Goal: Task Accomplishment & Management: Use online tool/utility

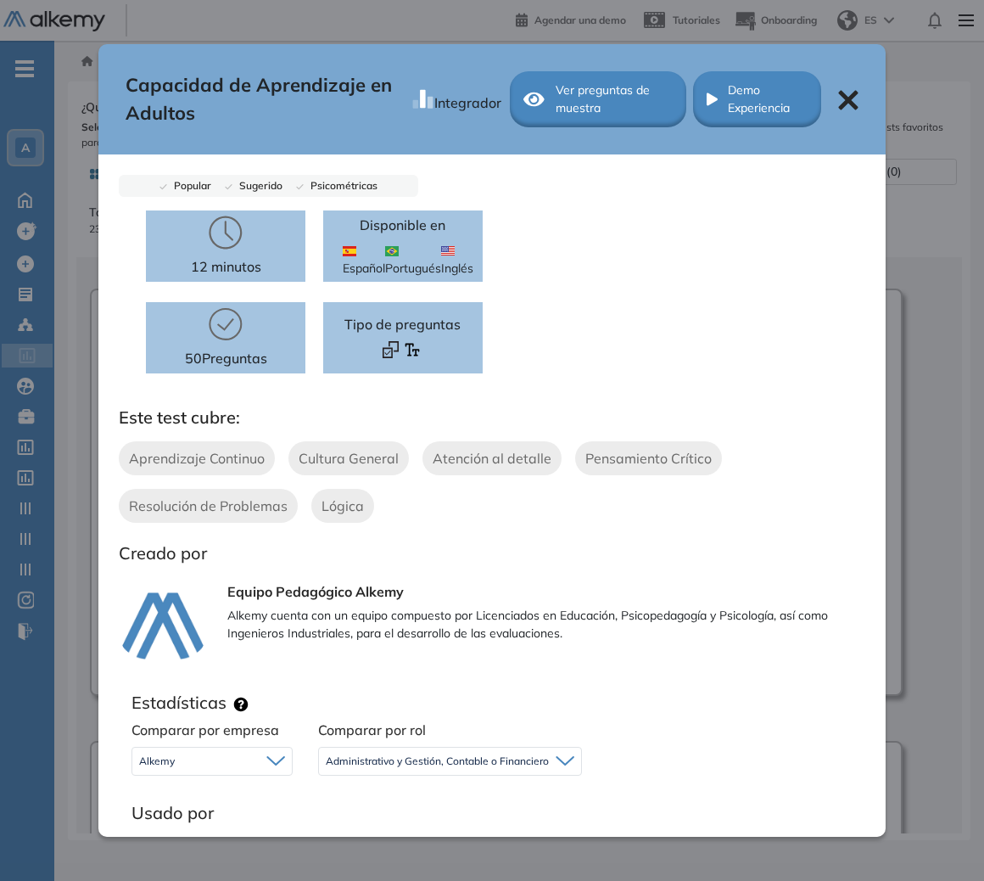
scroll to position [356, 0]
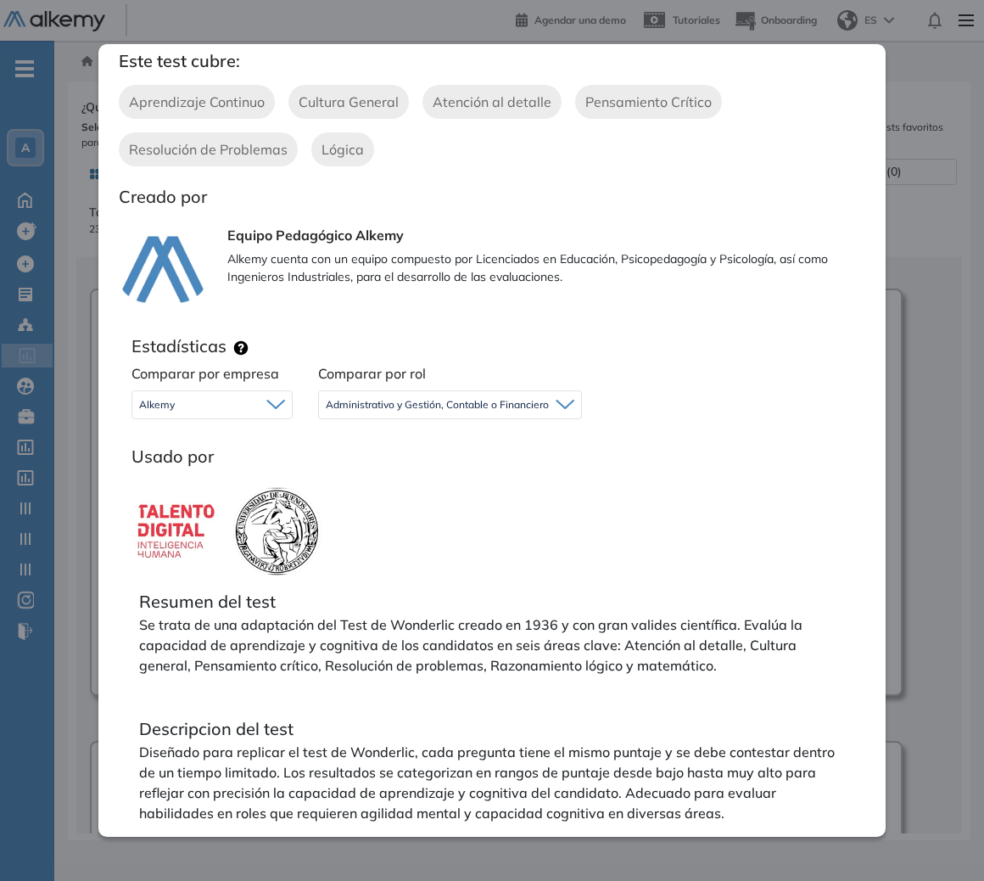
click at [890, 304] on div "Capacidad de Aprendizaje en Adultos Integrador Ver preguntas de muestra Demo Ex…" at bounding box center [518, 464] width 875 height 738
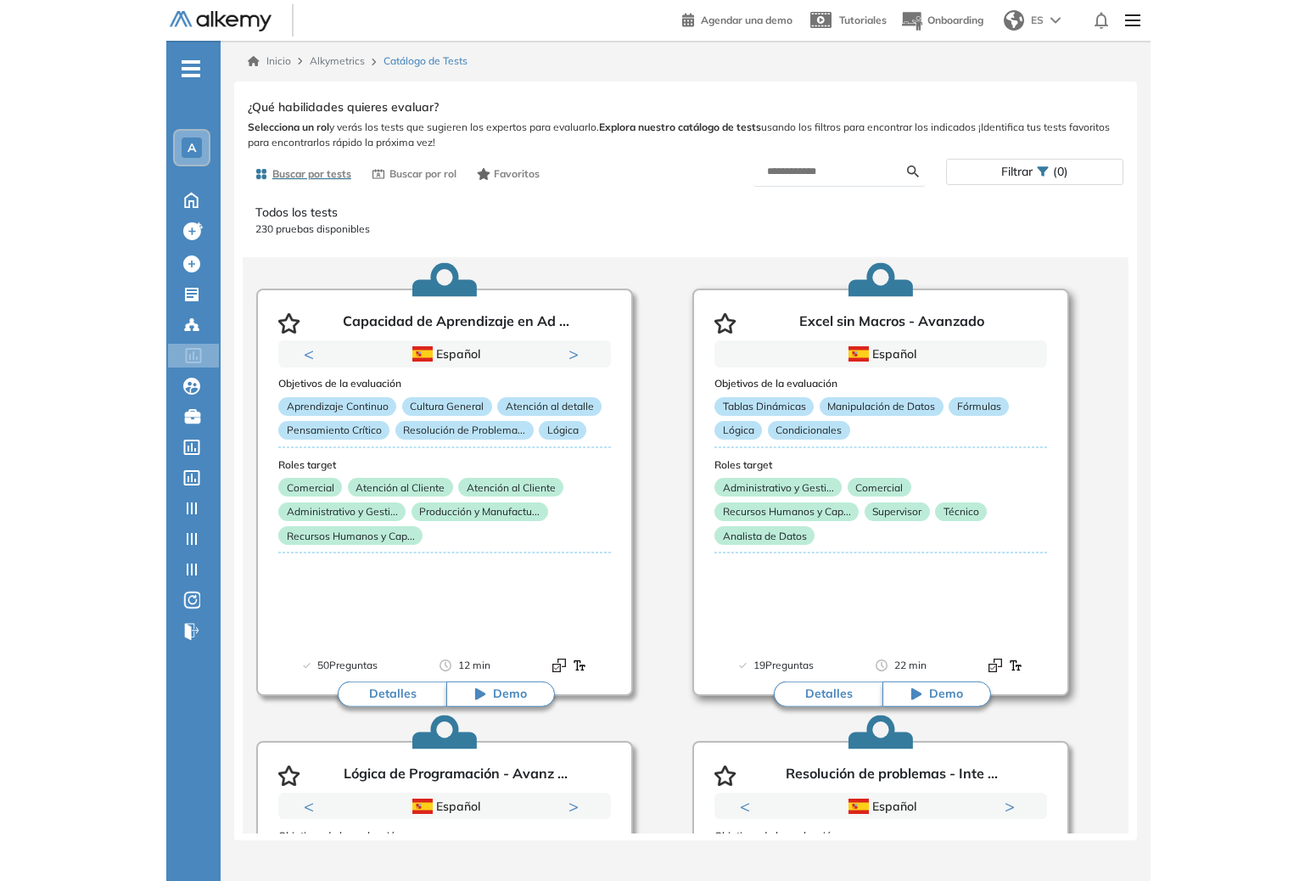
scroll to position [0, 0]
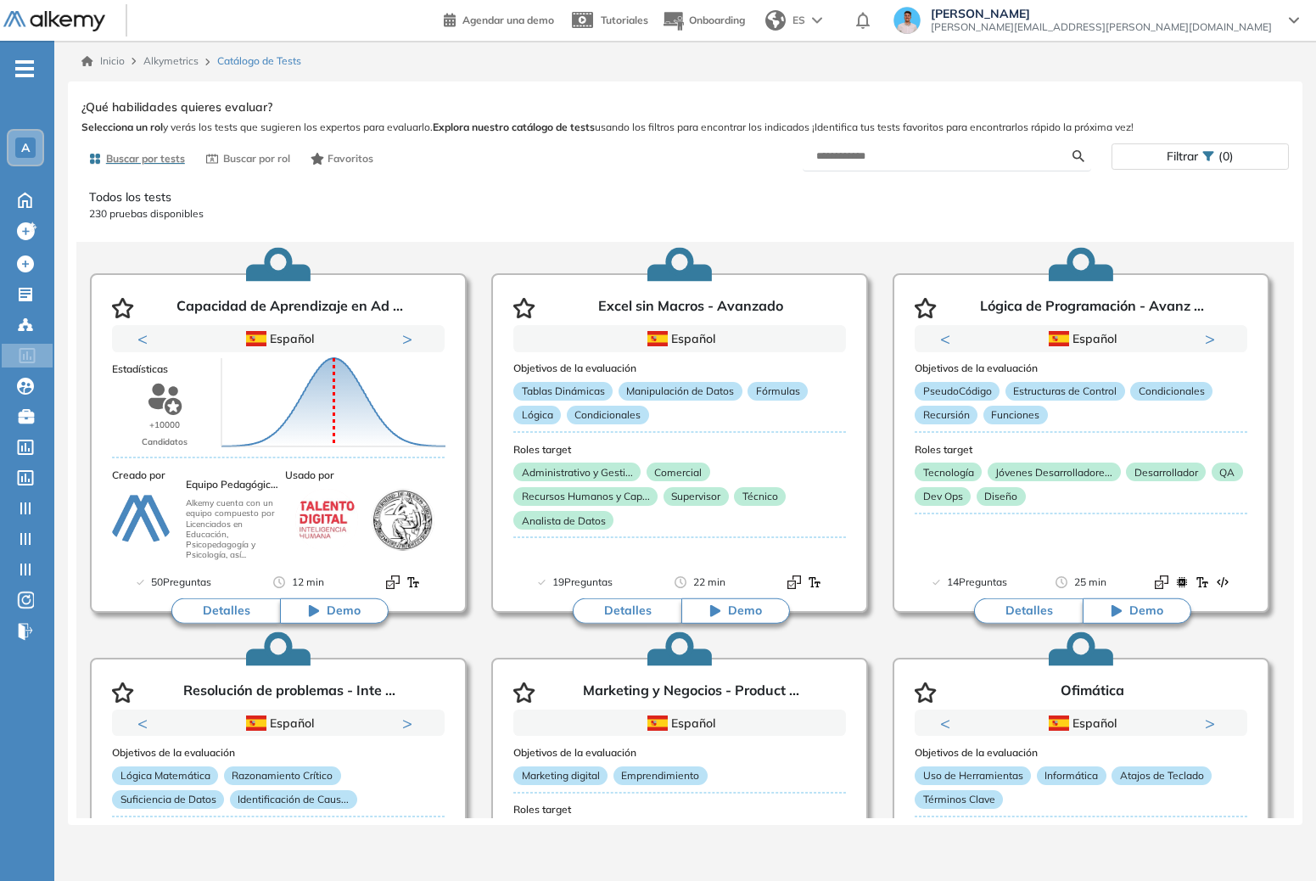
click at [957, 146] on form at bounding box center [947, 157] width 288 height 30
click at [964, 154] on input "text" at bounding box center [944, 155] width 256 height 15
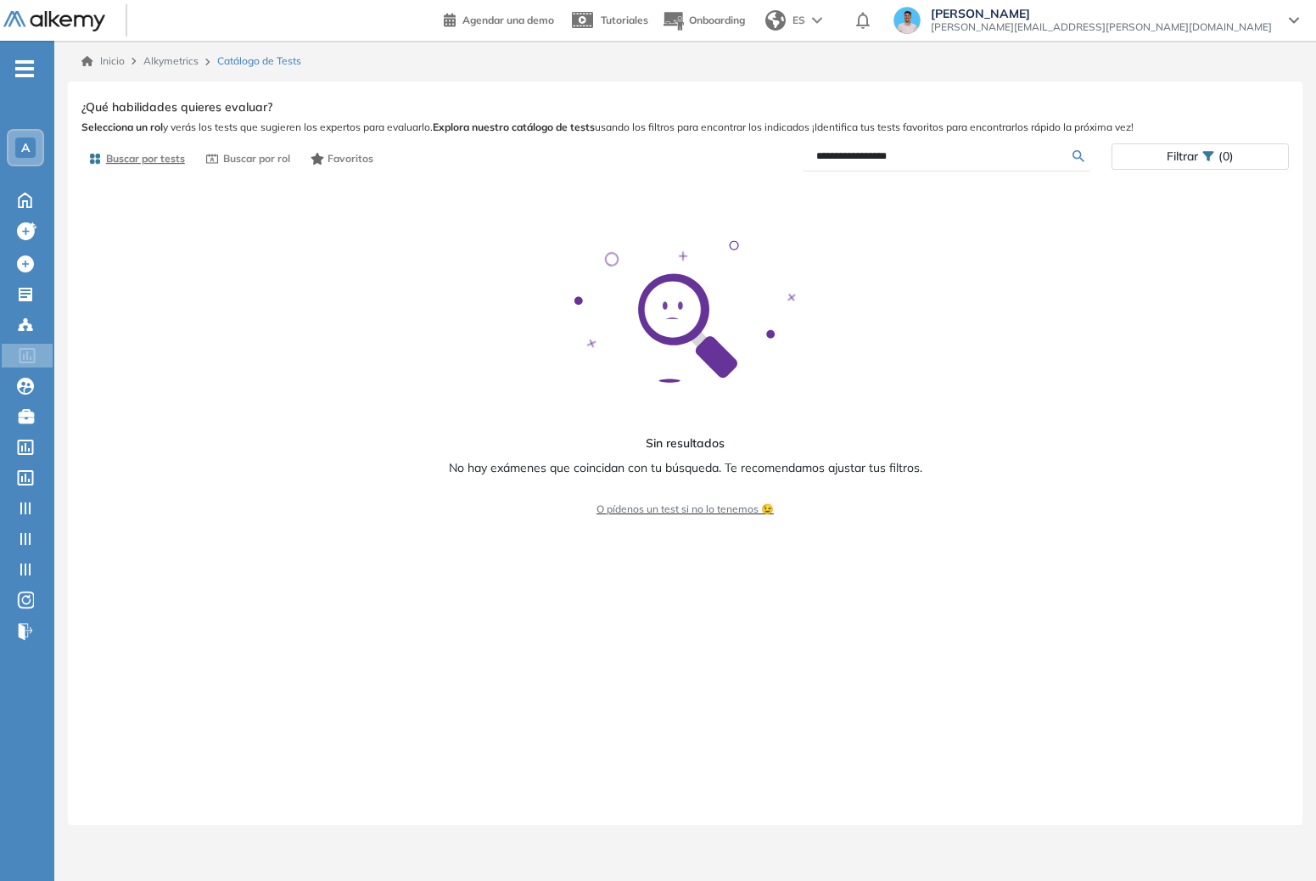
click at [886, 166] on form "**********" at bounding box center [947, 157] width 288 height 30
click at [885, 158] on input "**********" at bounding box center [944, 155] width 256 height 15
click at [884, 159] on input "**********" at bounding box center [944, 155] width 256 height 15
type input "*******"
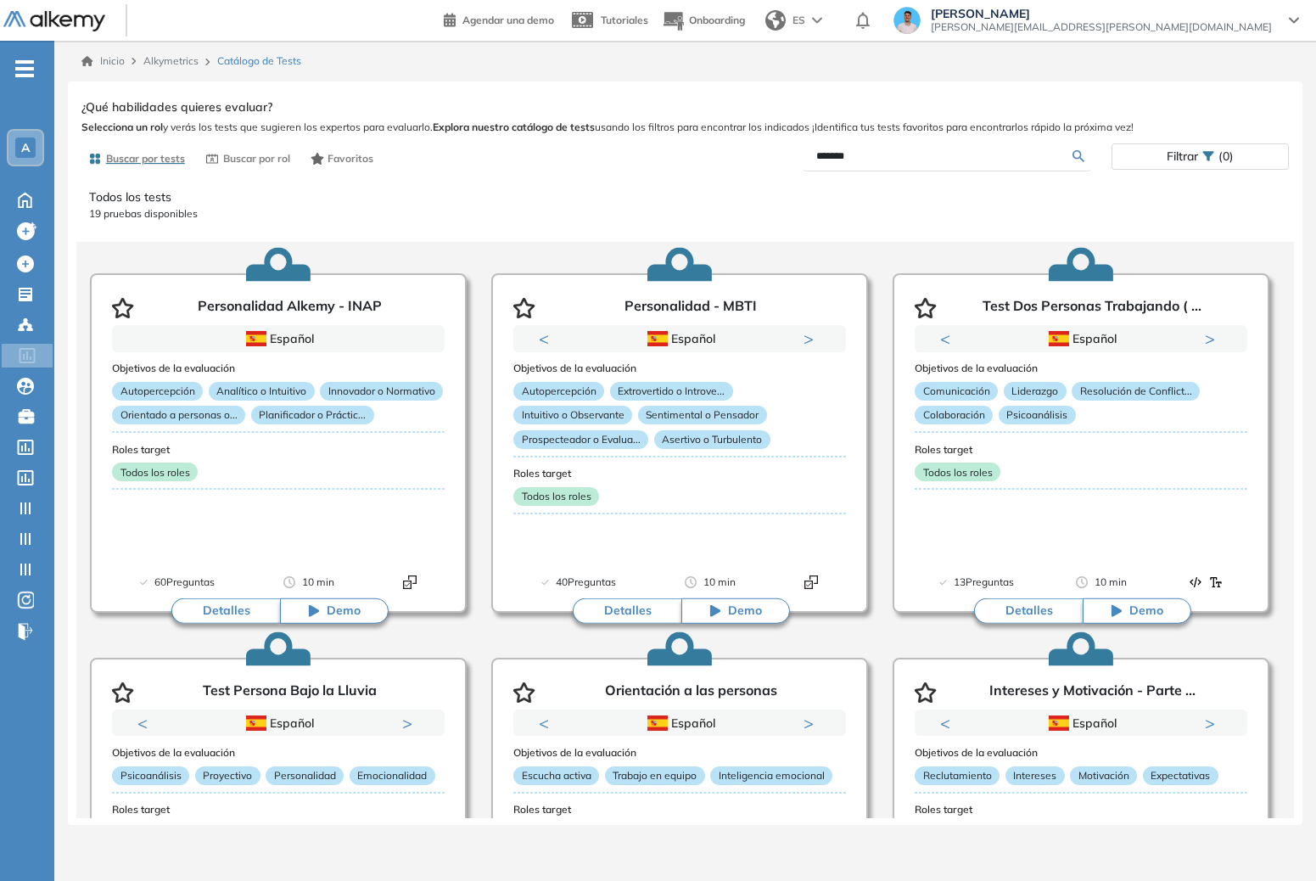
click at [49, 156] on div "A" at bounding box center [31, 147] width 48 height 37
click at [38, 145] on div "A" at bounding box center [25, 148] width 34 height 34
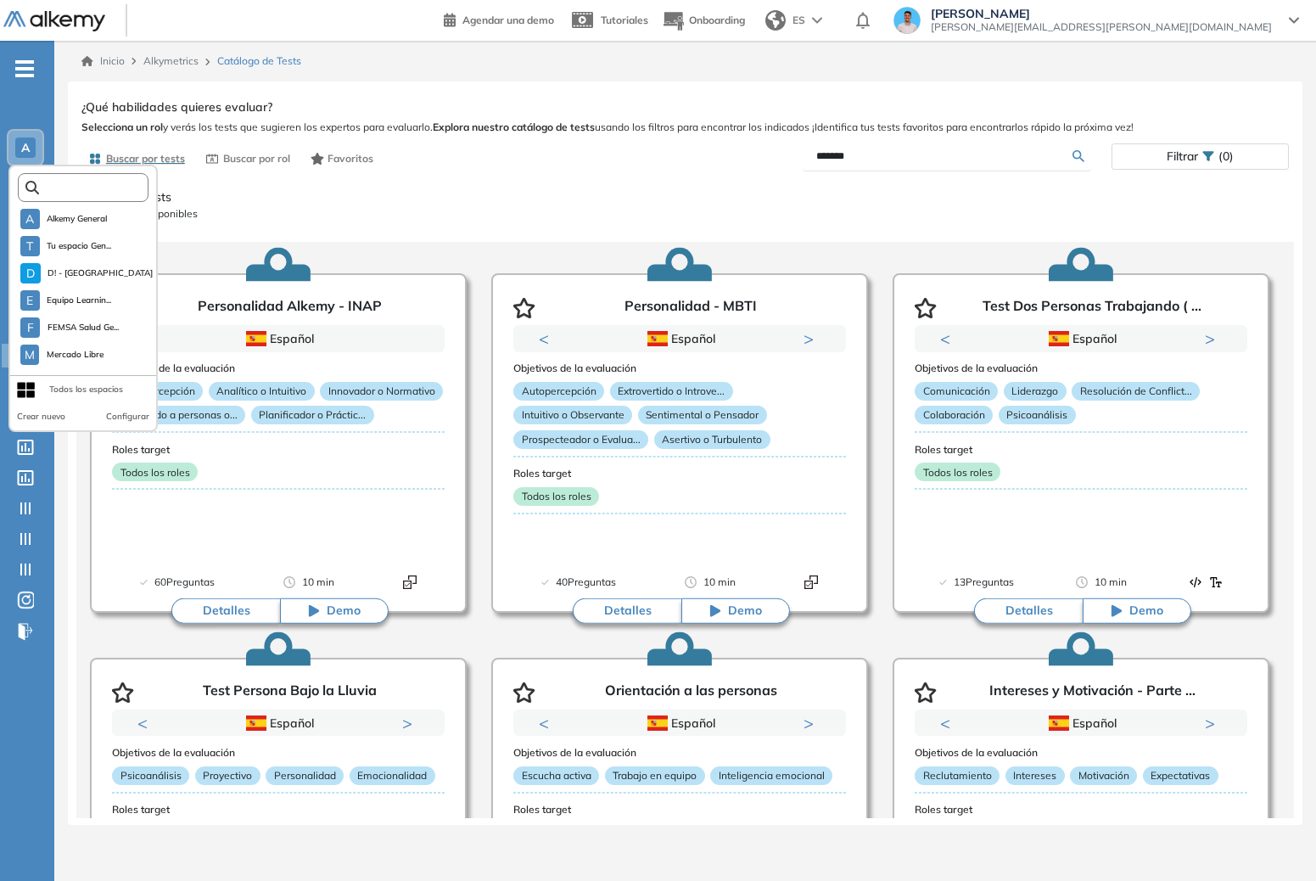
click at [117, 186] on input "text" at bounding box center [88, 188] width 98 height 13
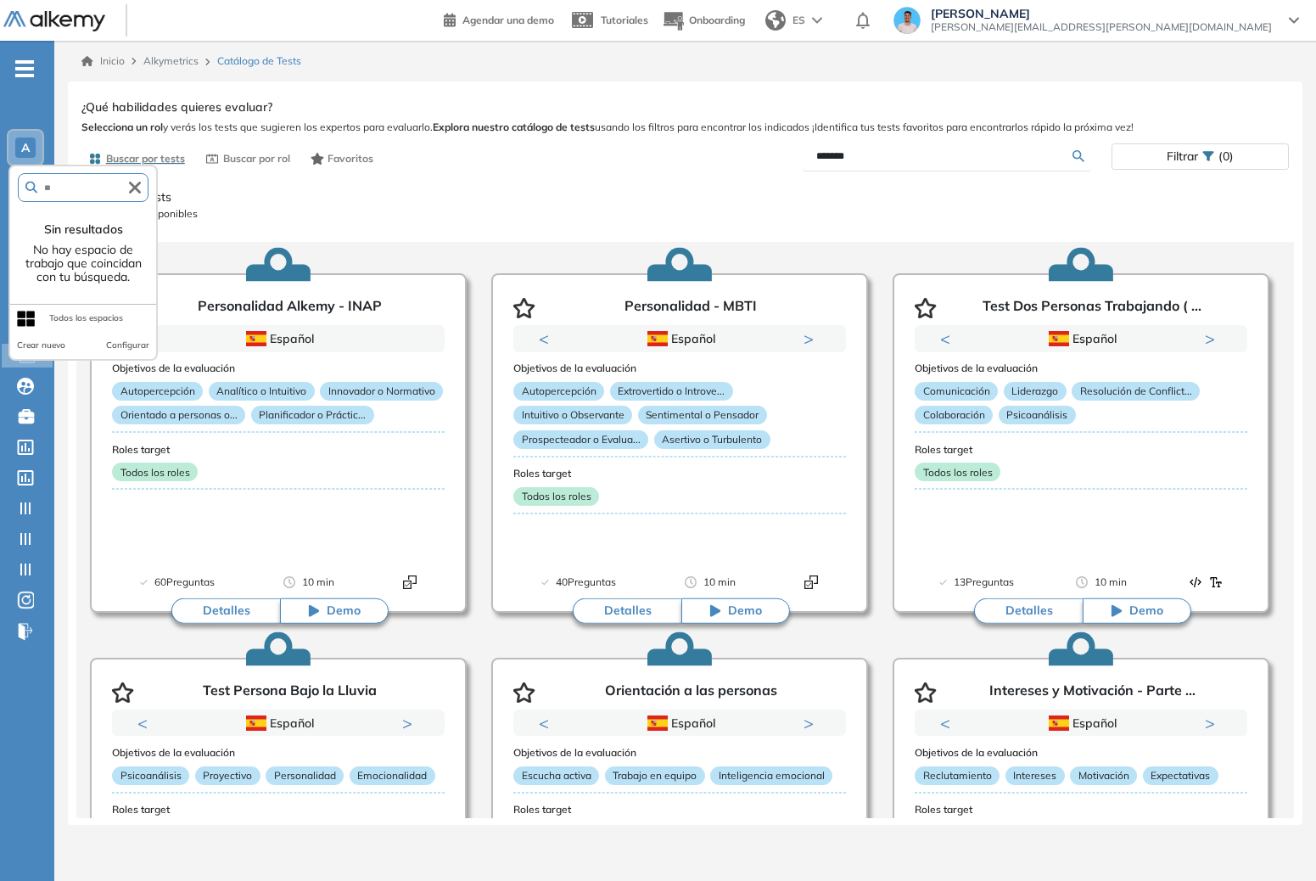
type input "***"
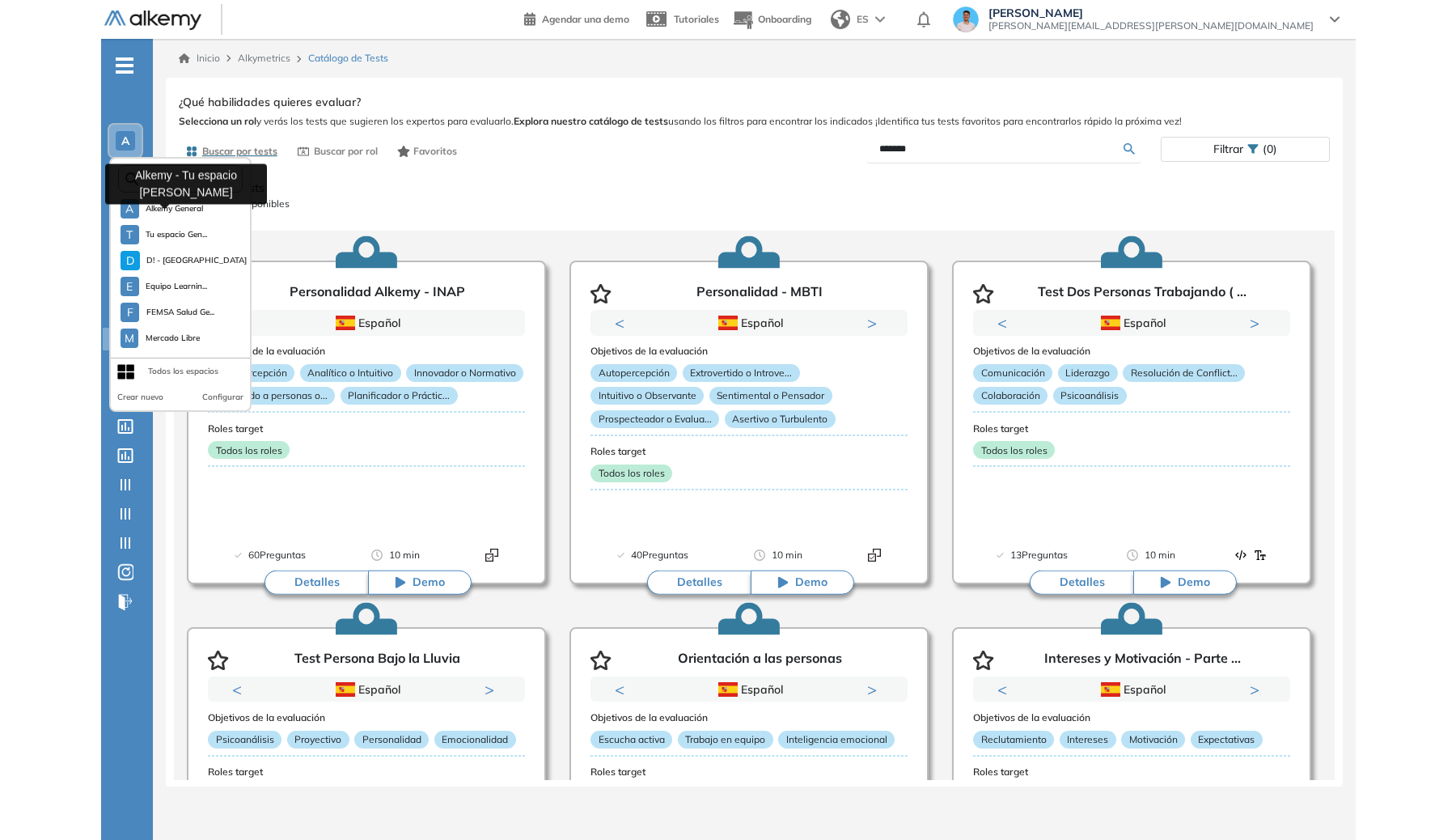
scroll to position [337, 0]
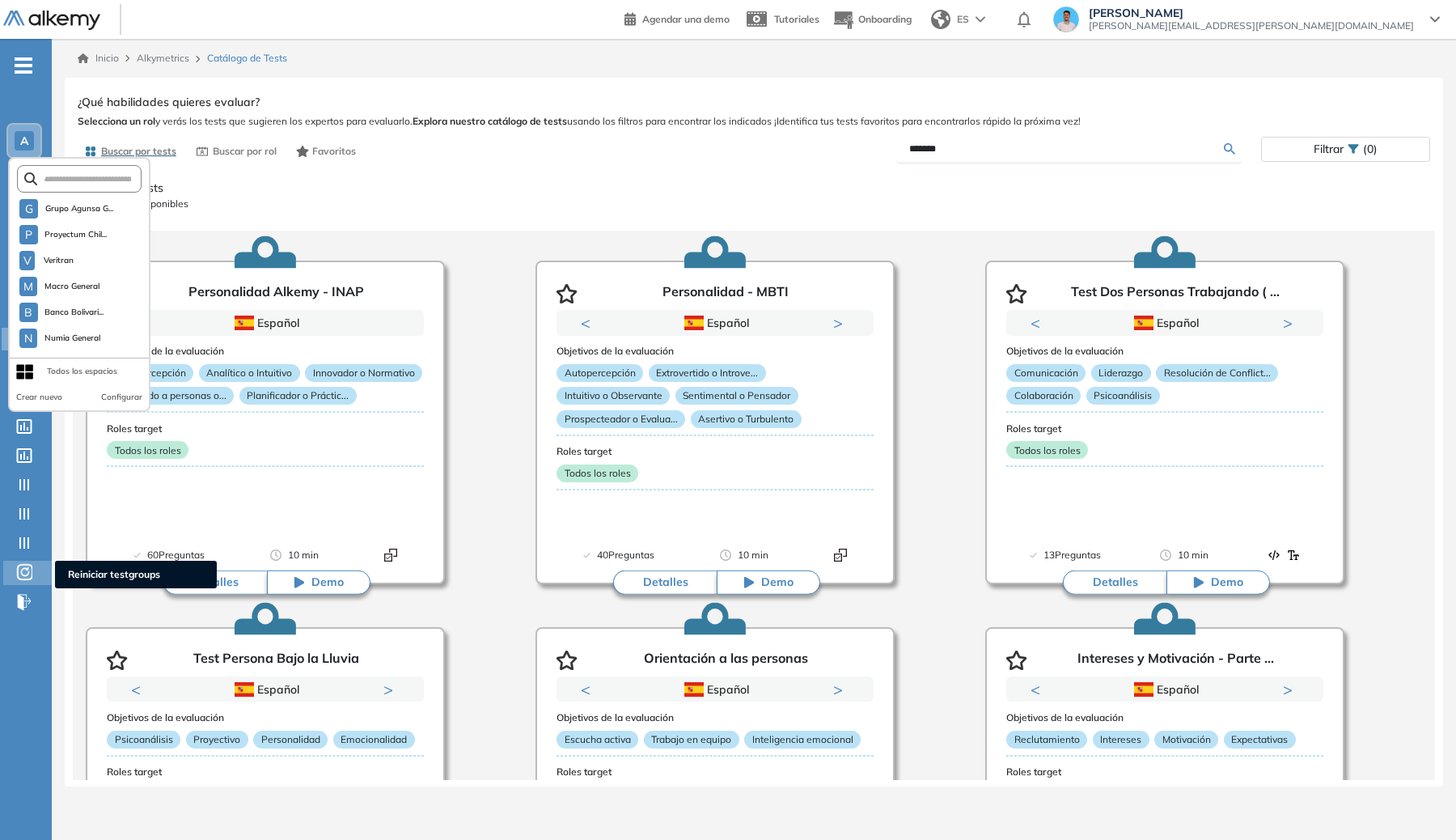
click at [30, 572] on icon at bounding box center [24, 572] width 16 height 19
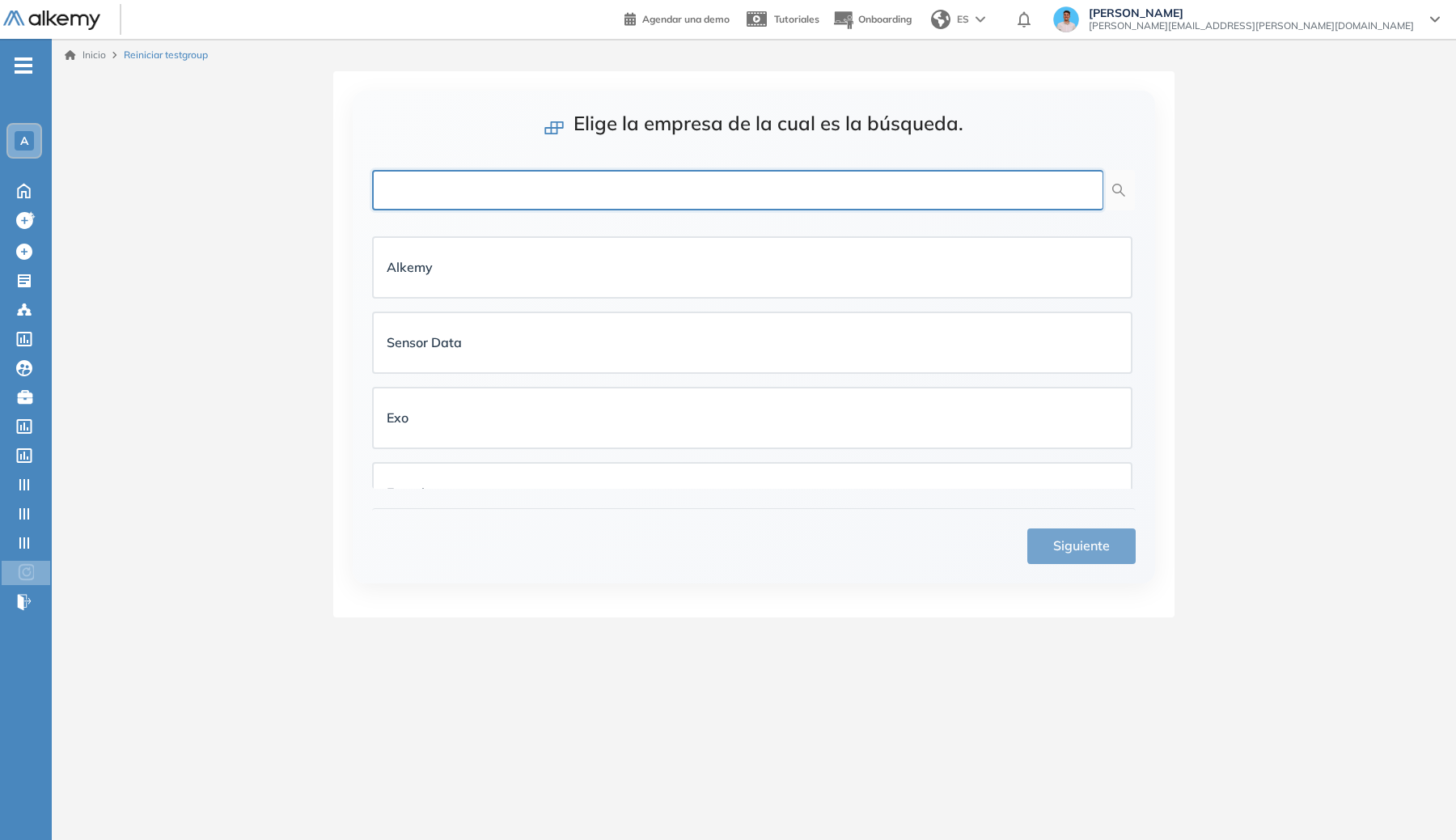
drag, startPoint x: 473, startPoint y: 206, endPoint x: 477, endPoint y: 195, distance: 11.7
click at [474, 205] on input "text" at bounding box center [737, 190] width 731 height 40
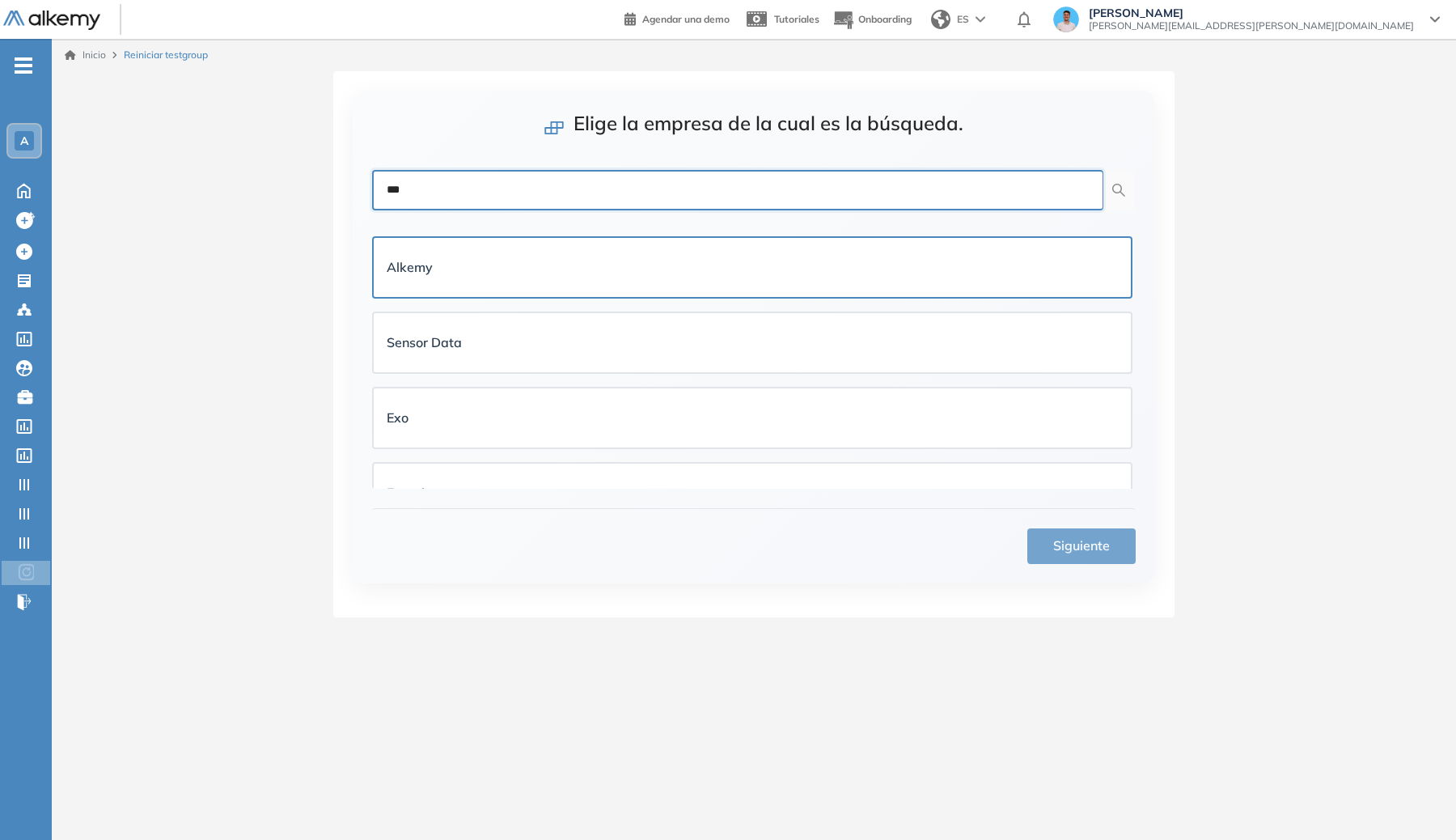
type input "***"
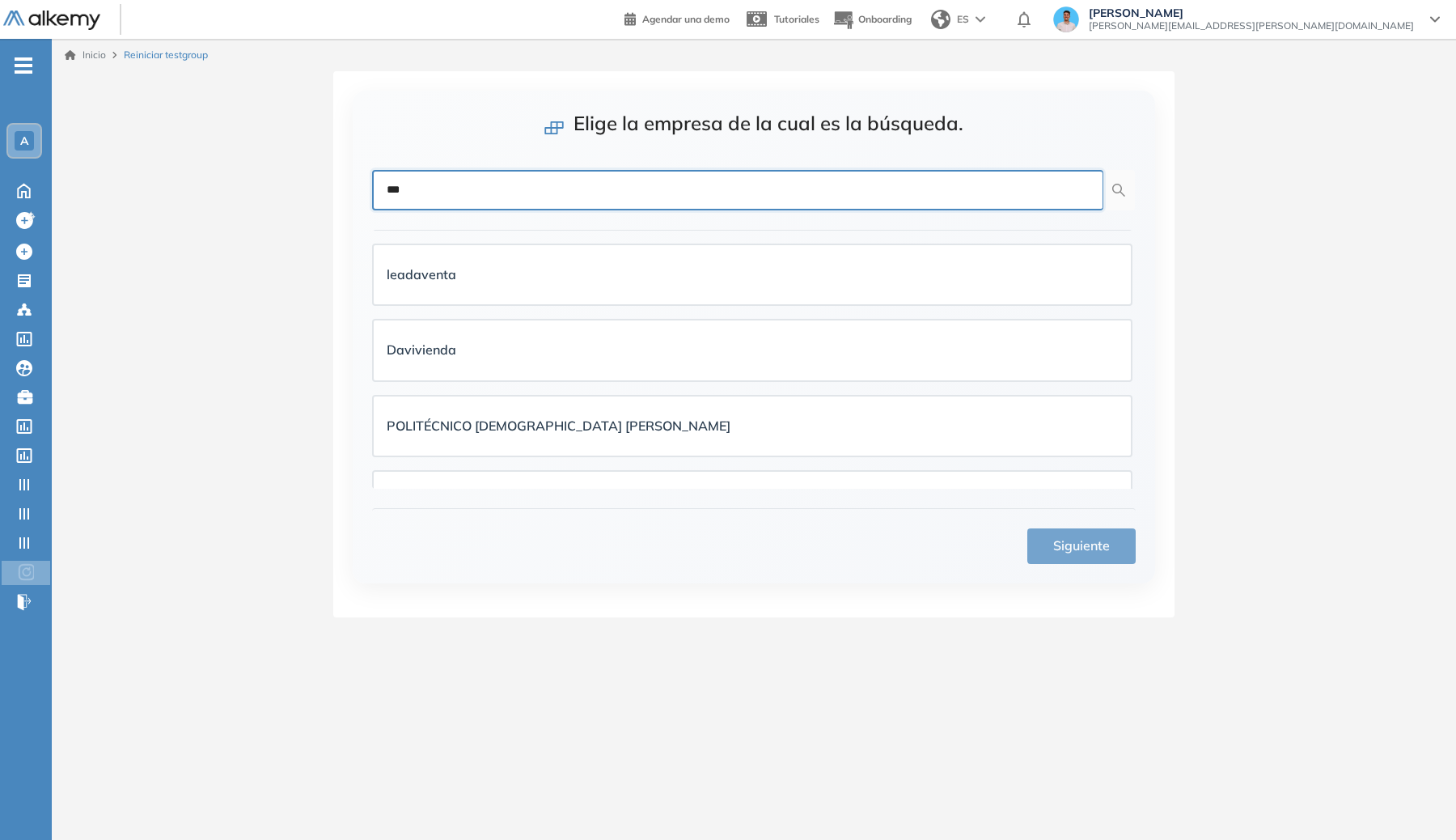
scroll to position [194, 0]
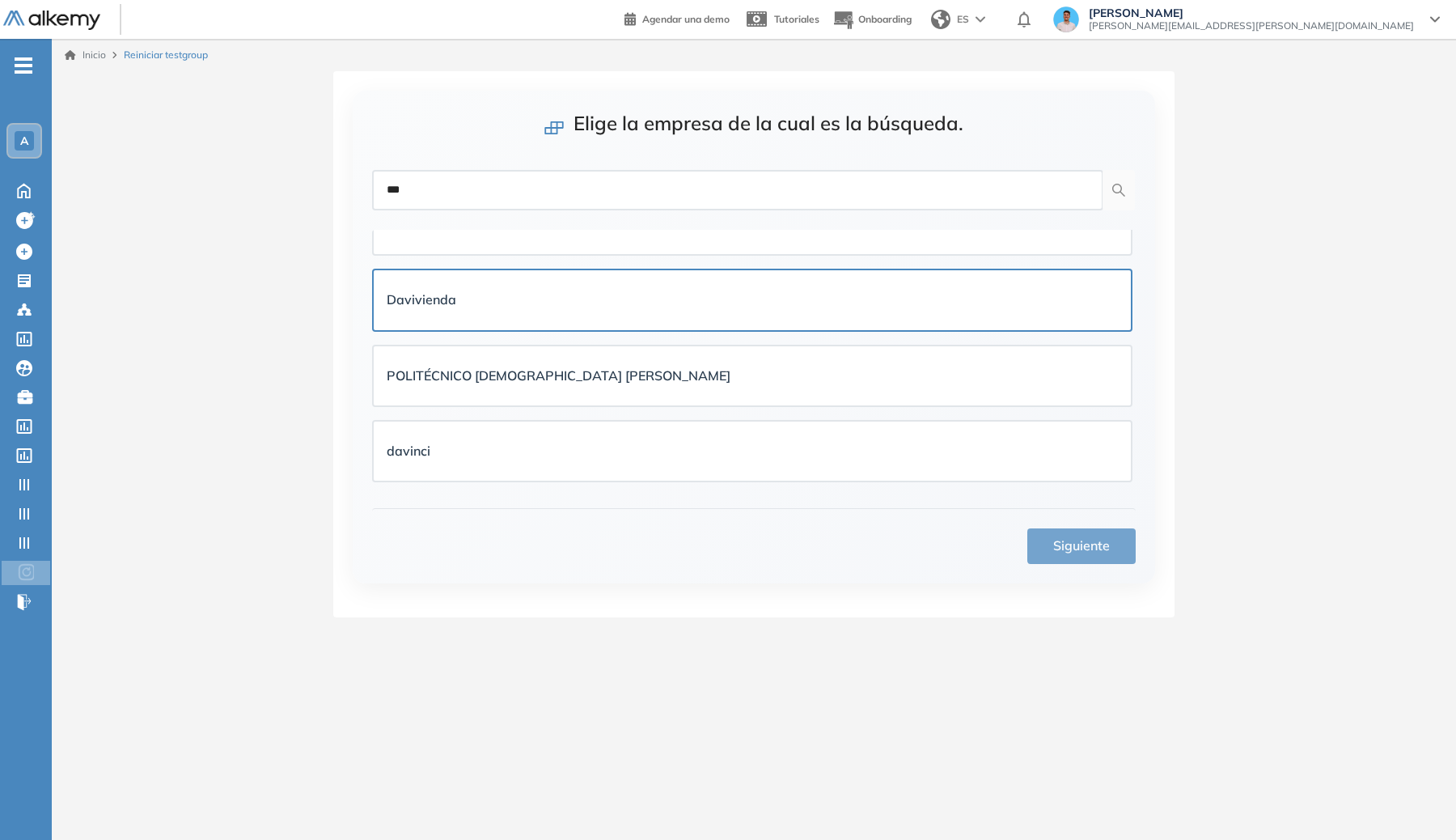
click at [595, 301] on div "Davivienda" at bounding box center [751, 299] width 731 height 20
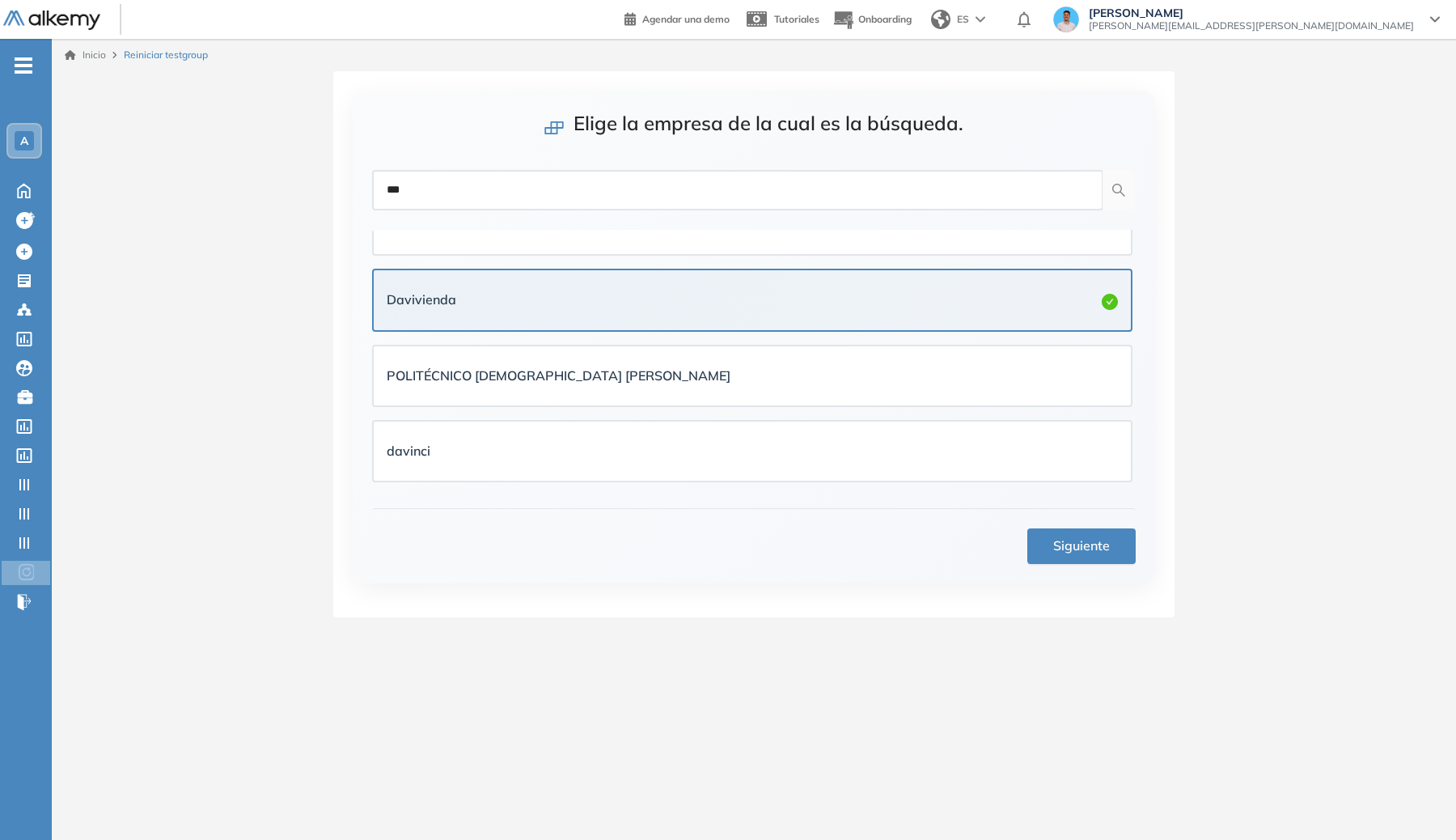
click at [937, 540] on button "Siguiente" at bounding box center [1081, 545] width 109 height 35
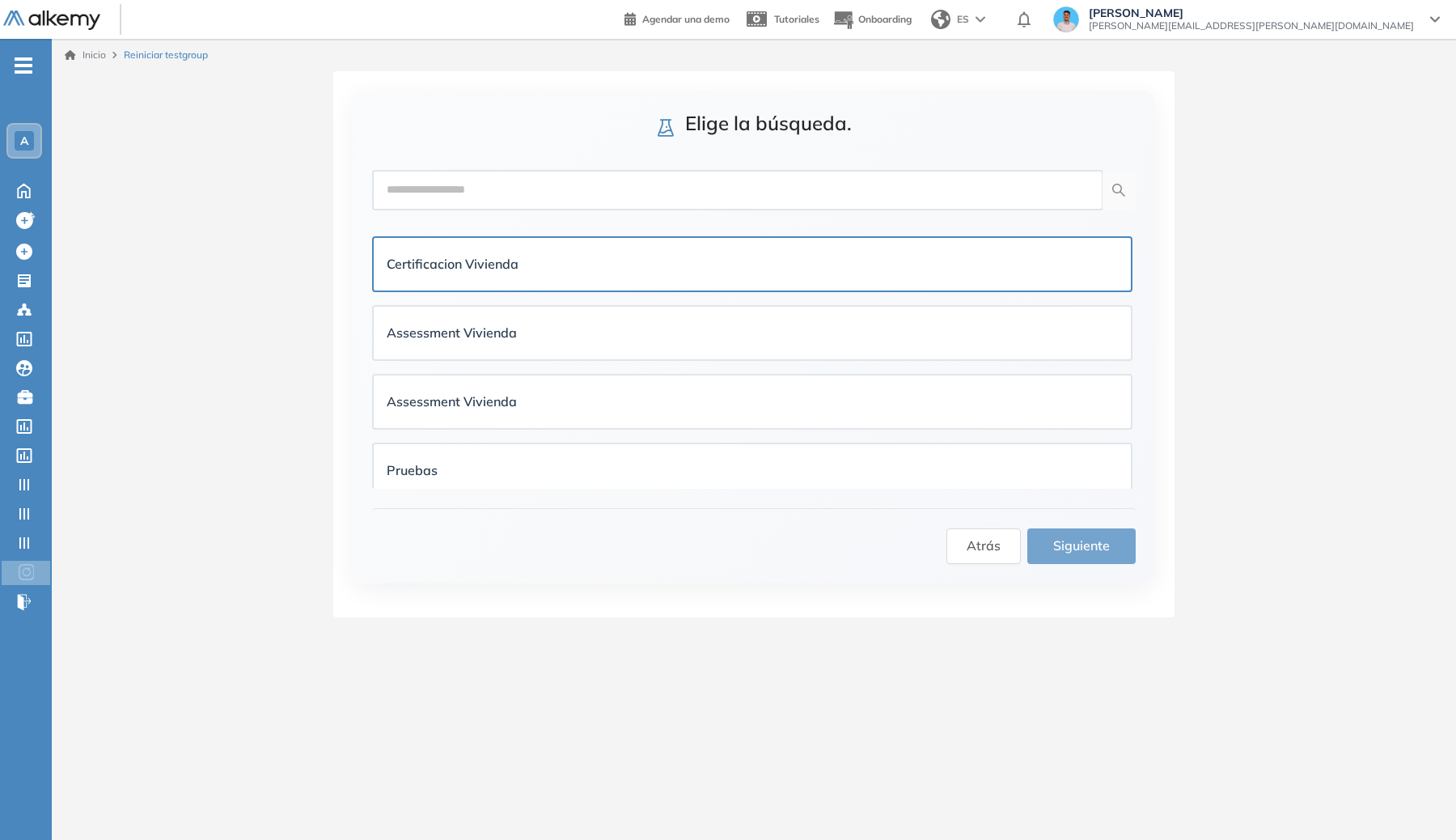
click at [634, 258] on div "Certificacion Vivienda" at bounding box center [751, 263] width 731 height 20
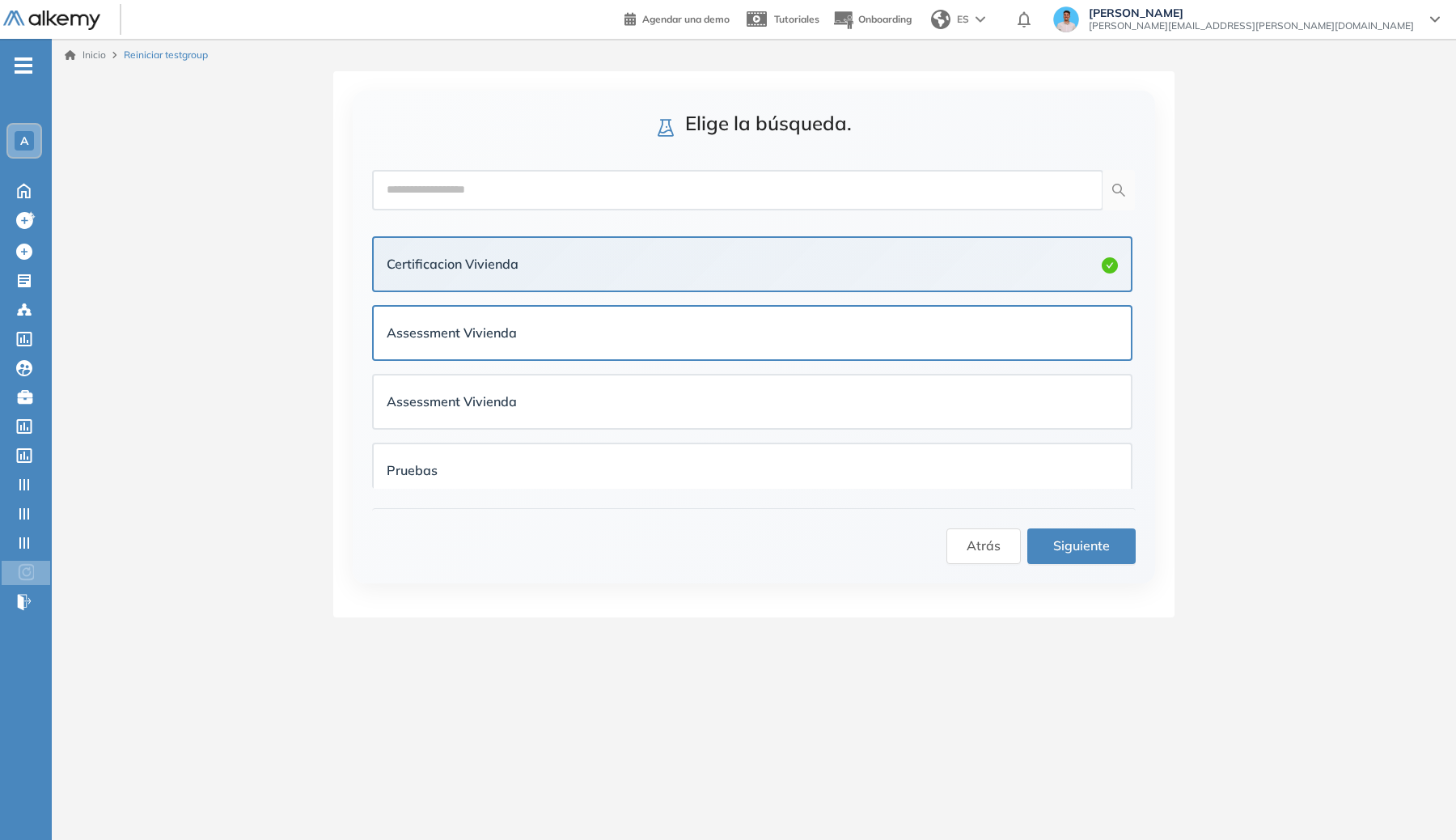
drag, startPoint x: 635, startPoint y: 317, endPoint x: 662, endPoint y: 318, distance: 27.0
click at [635, 318] on div "Assessment Vivienda" at bounding box center [752, 333] width 757 height 52
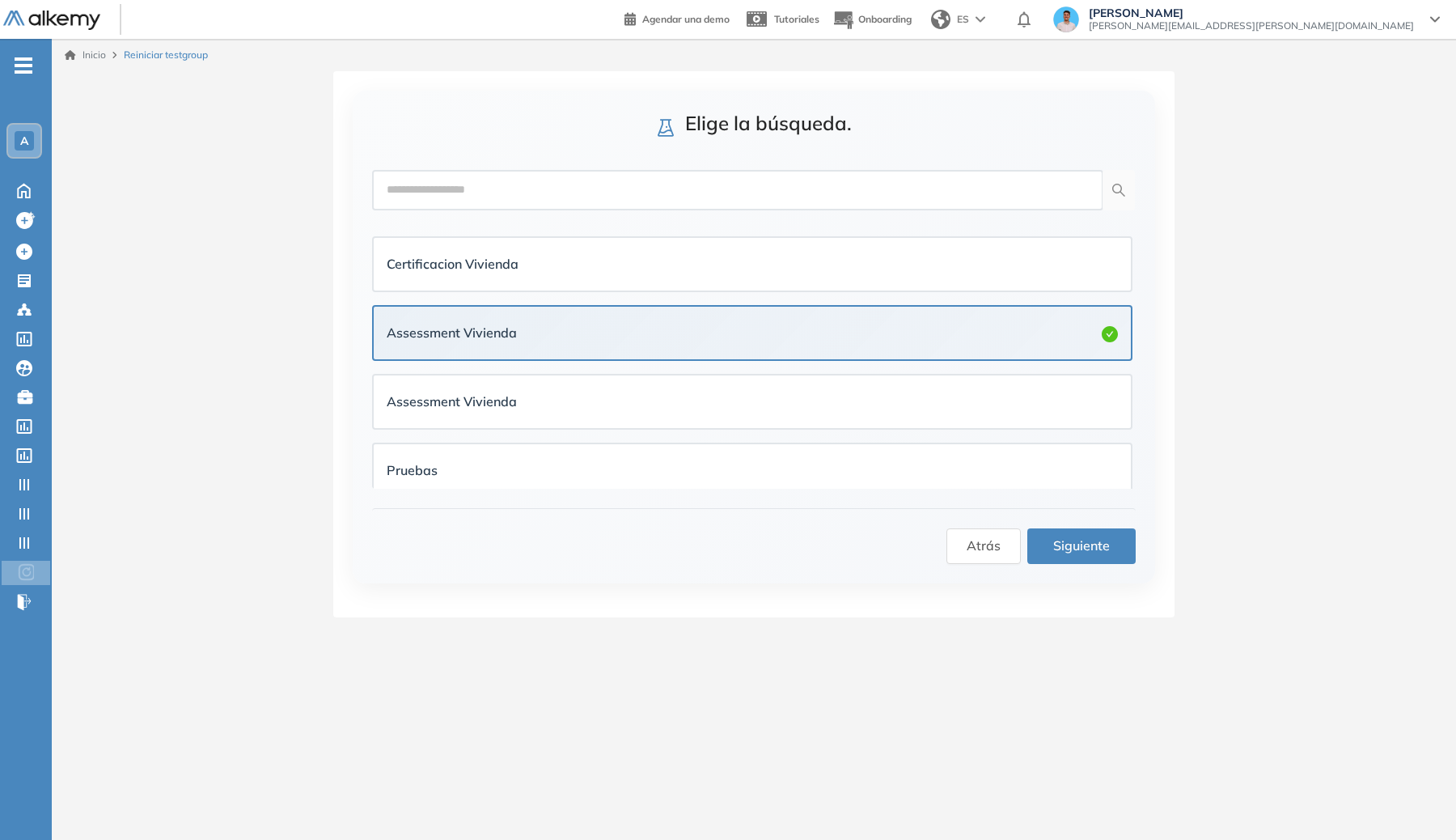
click at [937, 536] on span "Siguiente" at bounding box center [1081, 545] width 56 height 20
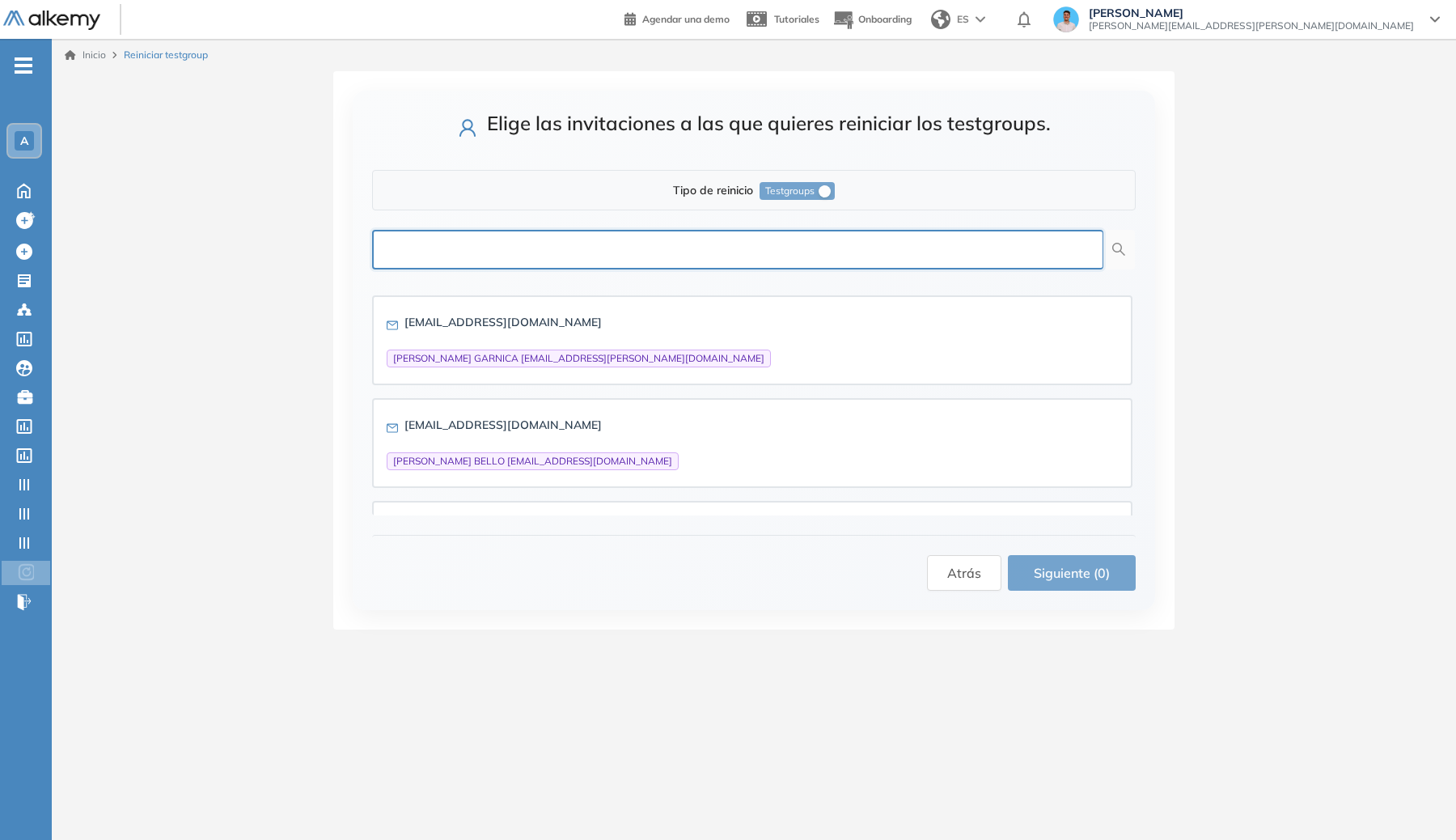
click at [580, 251] on input "text" at bounding box center [737, 250] width 731 height 40
type input "*********"
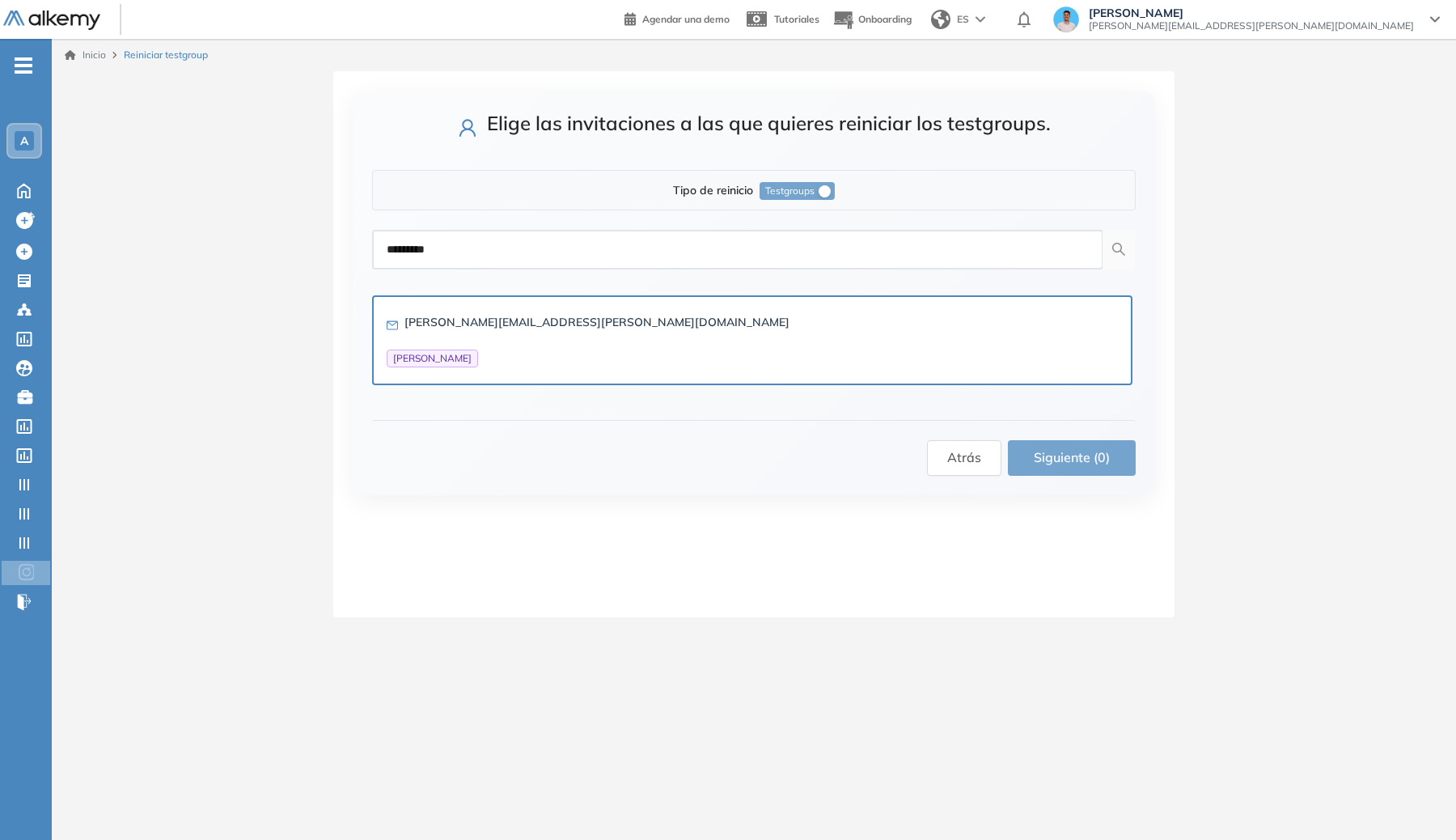
click at [573, 305] on div "[PERSON_NAME][EMAIL_ADDRESS][PERSON_NAME][DOMAIN_NAME] [PERSON_NAME]" at bounding box center [752, 339] width 757 height 87
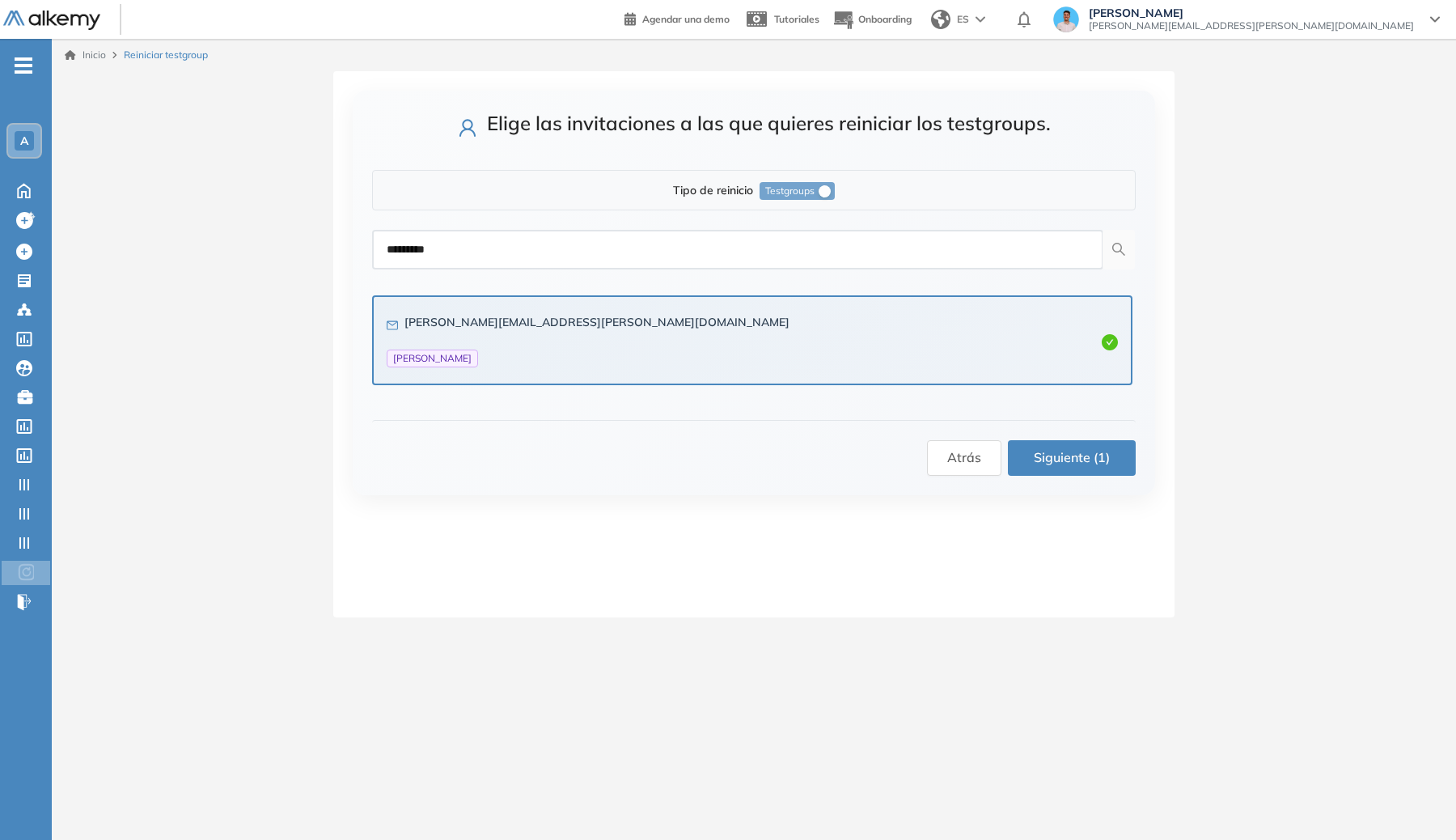
click at [937, 461] on span "Siguiente (1)" at bounding box center [1072, 457] width 76 height 20
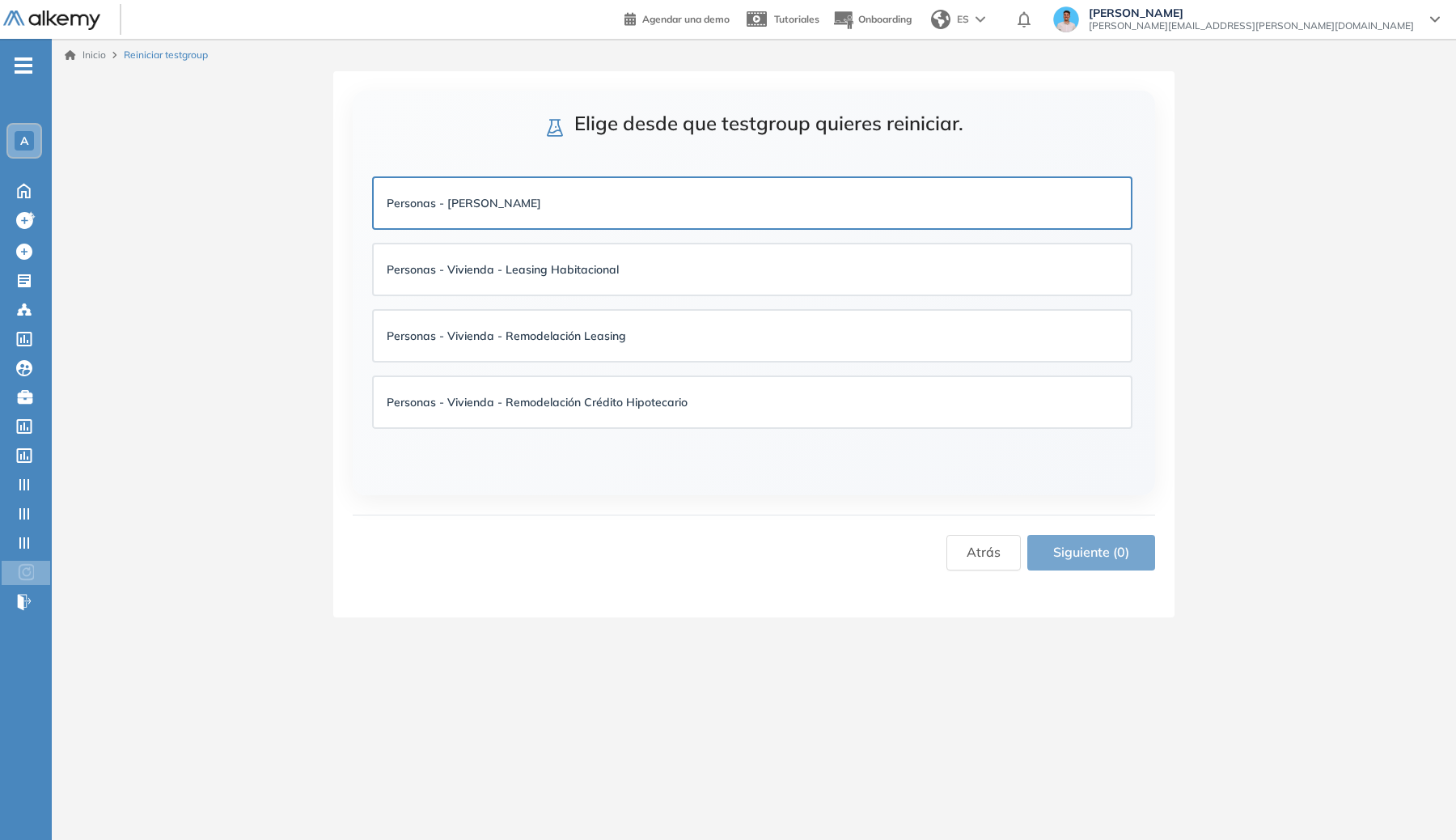
click at [710, 177] on div "Personas - [PERSON_NAME]" at bounding box center [751, 203] width 760 height 53
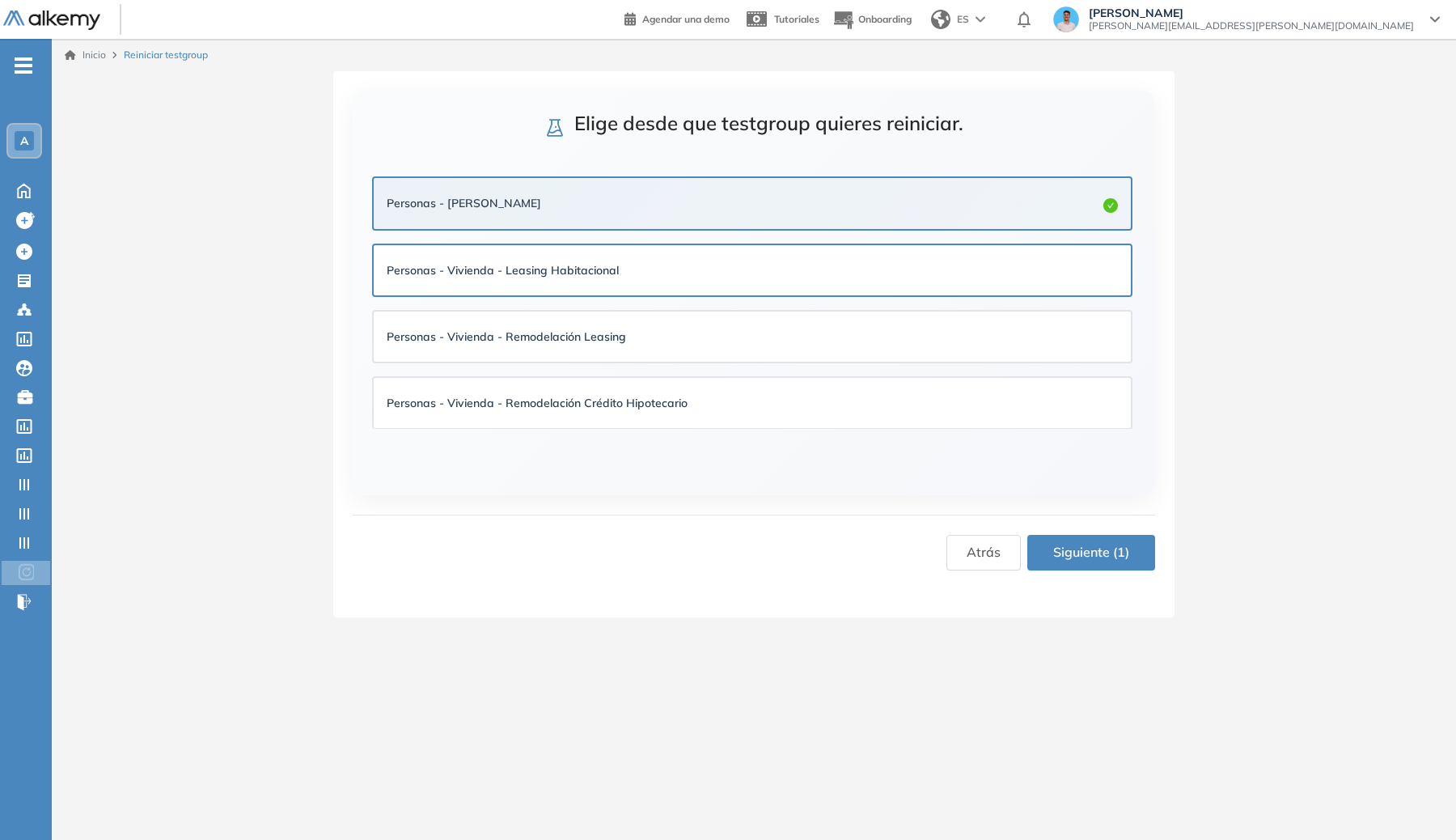
click at [730, 248] on div "Personas - Vivienda - Leasing Habitacional" at bounding box center [752, 270] width 757 height 51
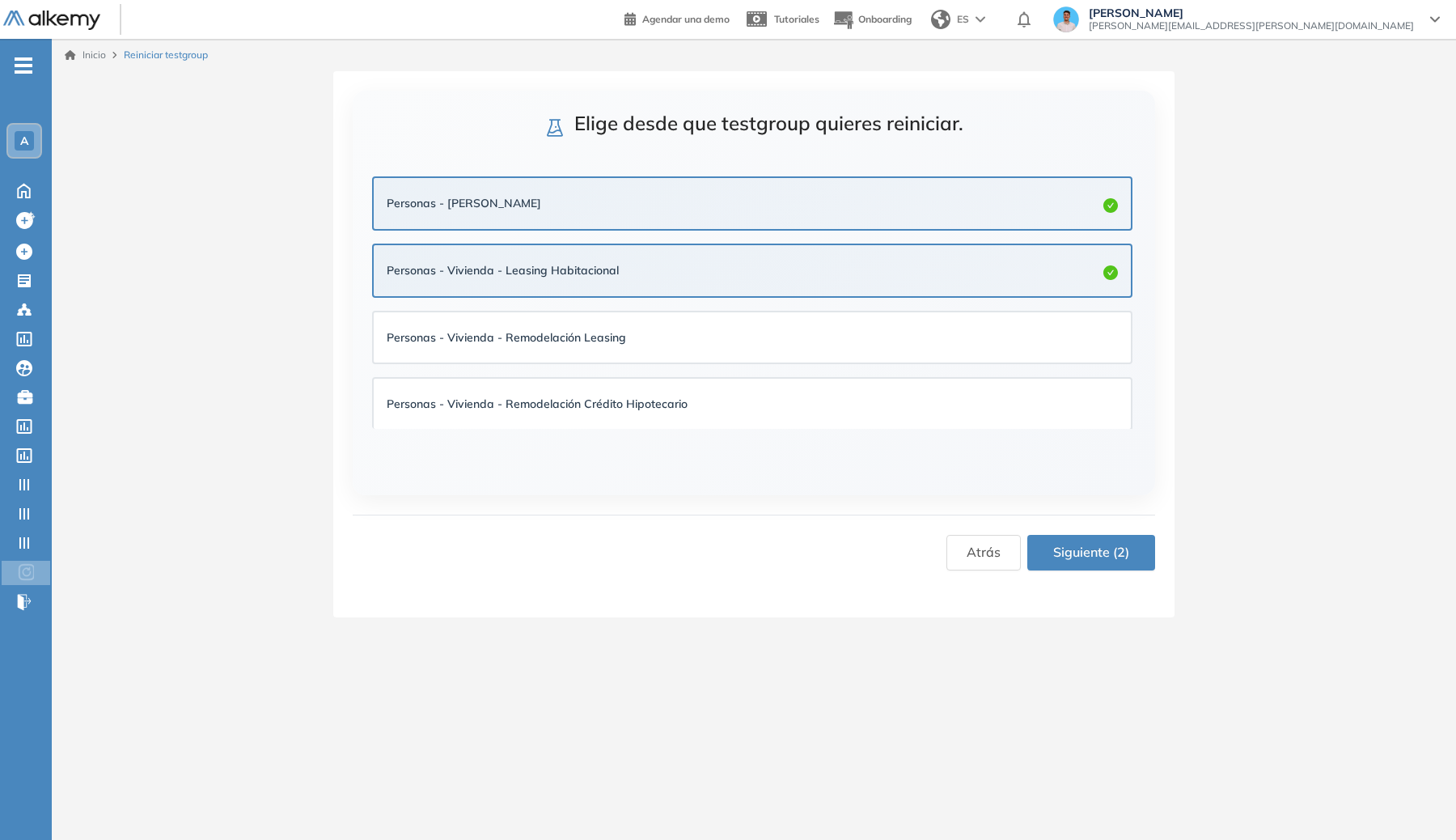
click at [787, 296] on div "Personas - Vivienda - Leasing Habitacional" at bounding box center [751, 270] width 760 height 54
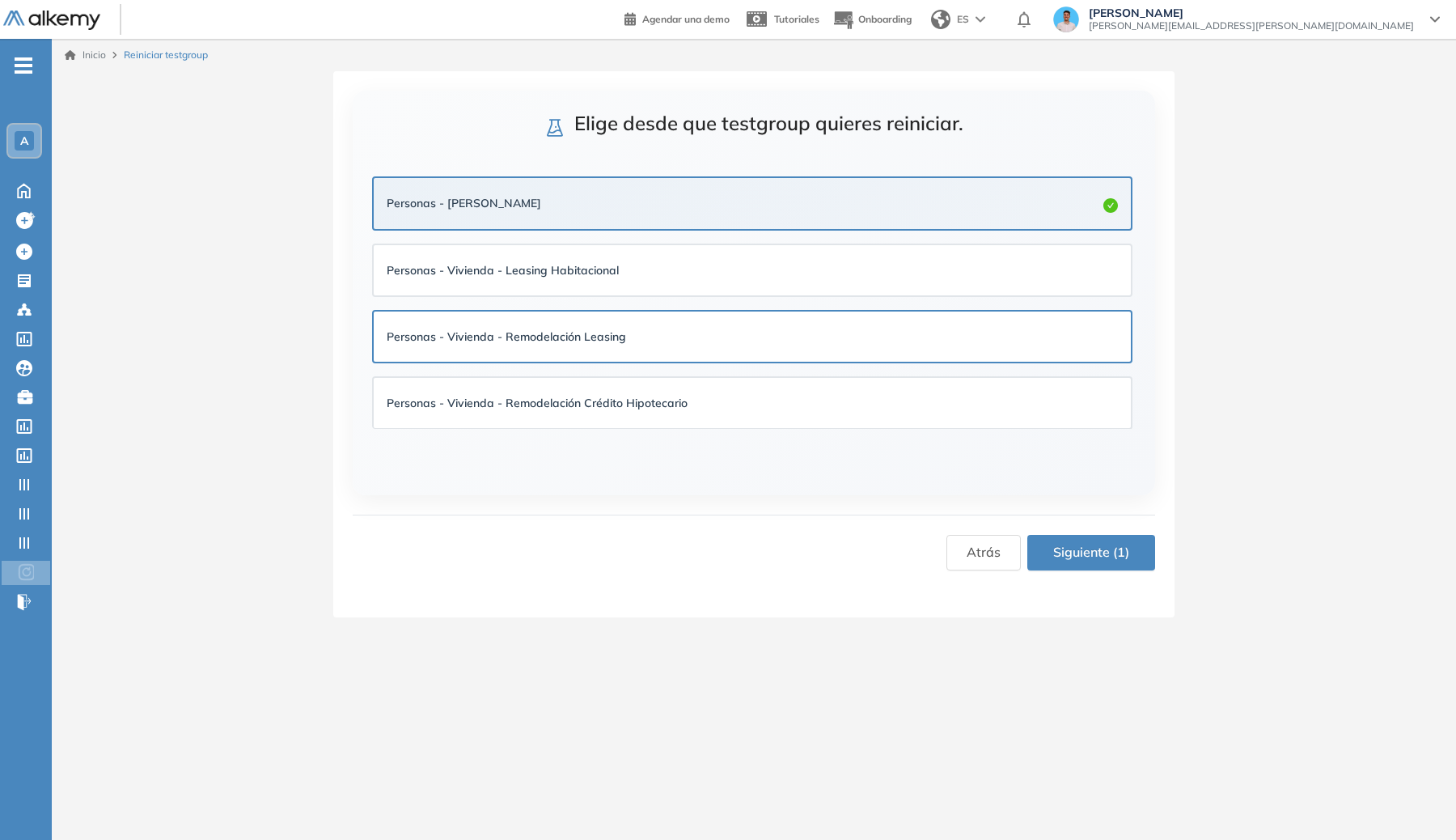
click at [791, 340] on div "Personas - Vivienda - Remodelación Leasing" at bounding box center [751, 337] width 731 height 18
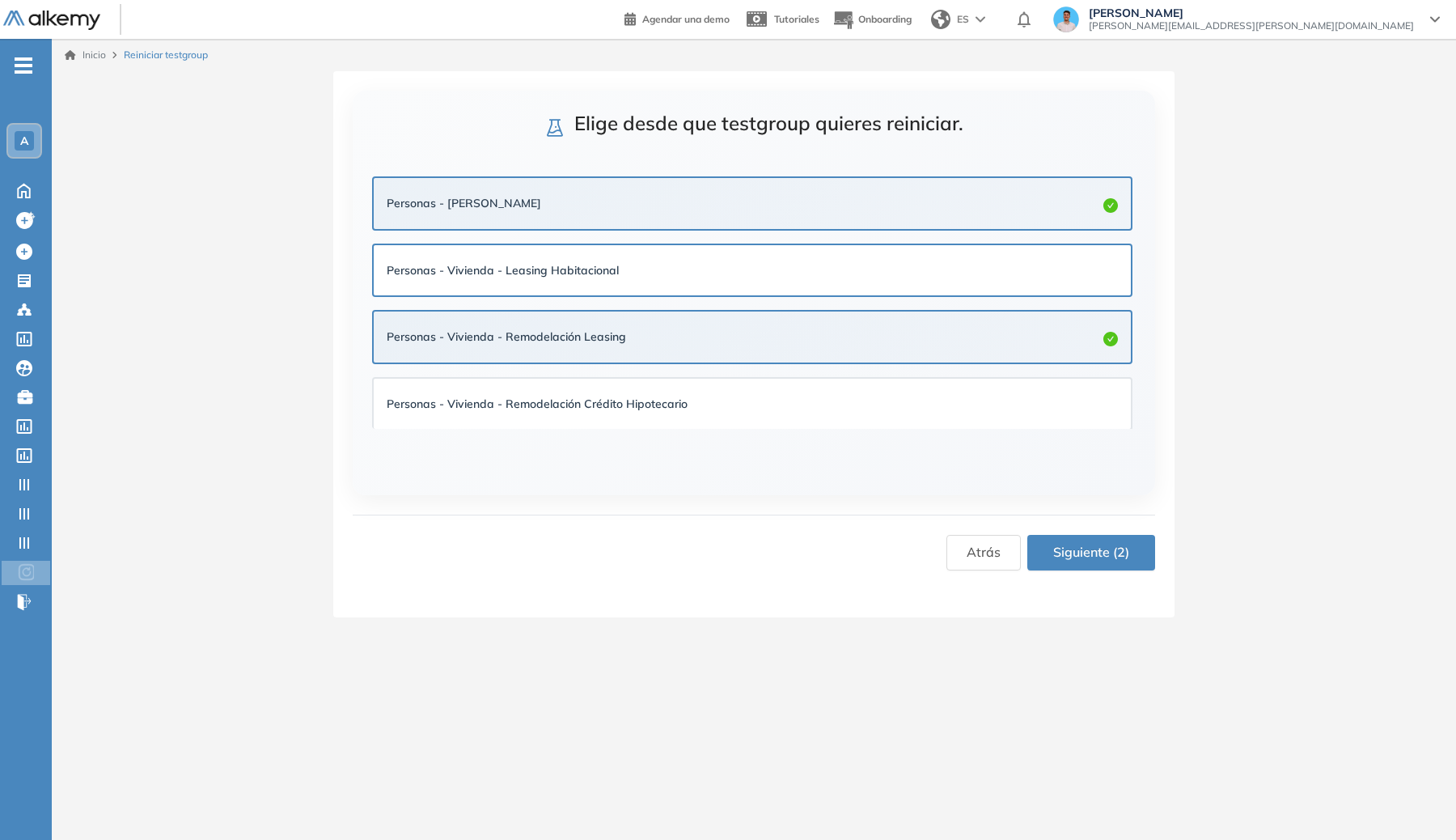
click at [788, 255] on div "Personas - Vivienda - Leasing Habitacional" at bounding box center [752, 270] width 757 height 51
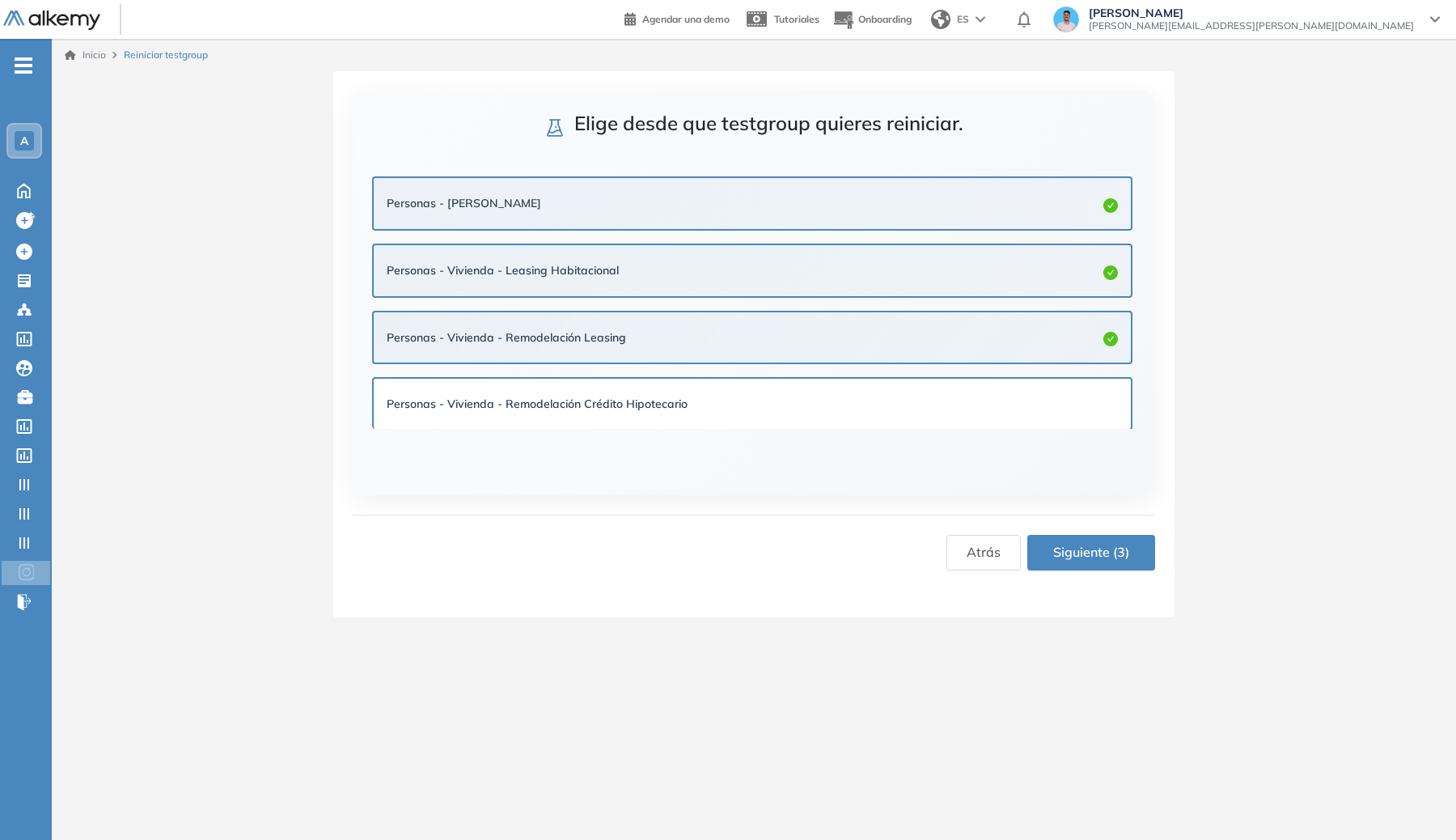
click at [810, 400] on div "Personas - Vivienda - Remodelación Crédito Hipotecario" at bounding box center [751, 403] width 731 height 18
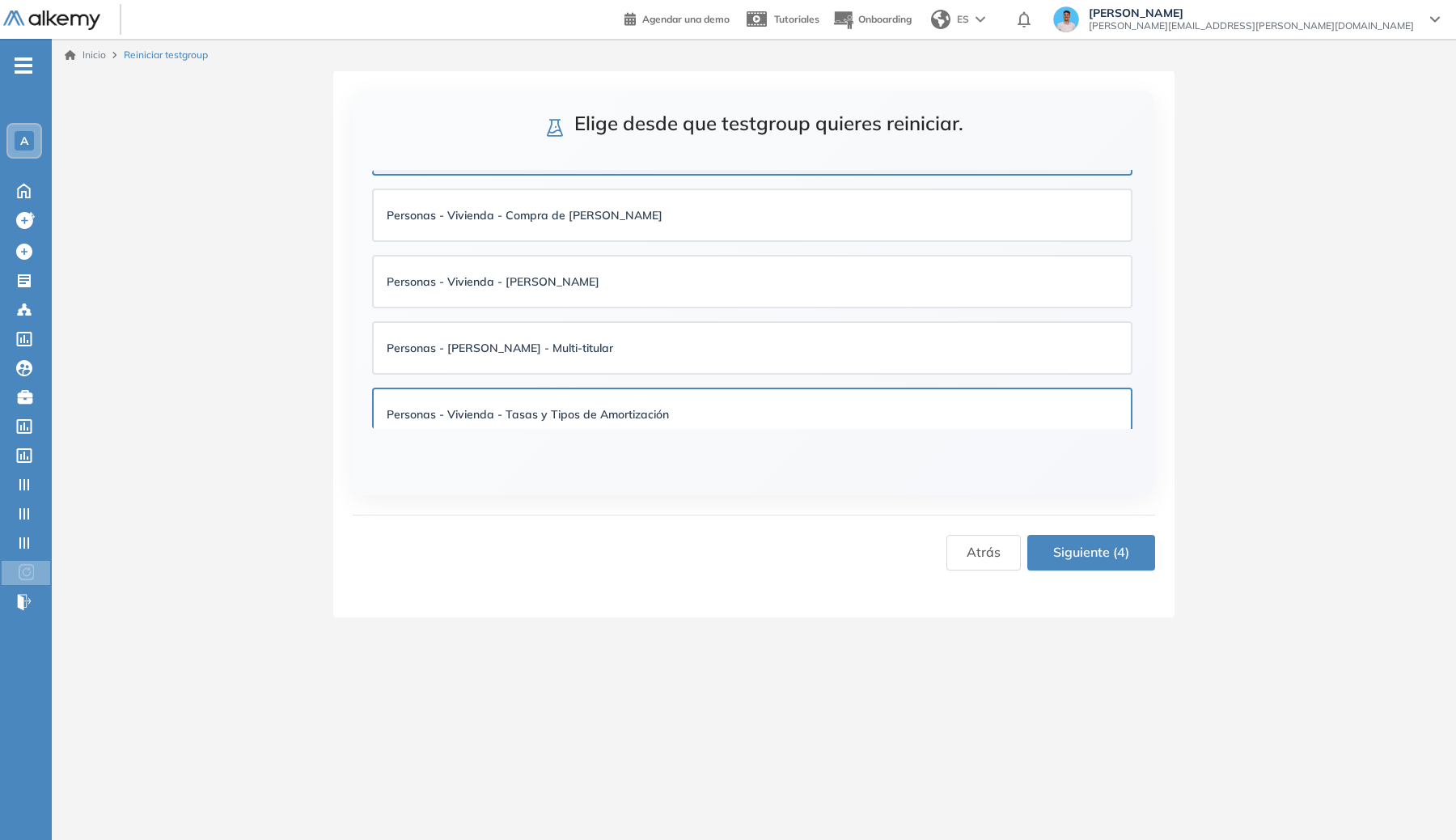
scroll to position [291, 0]
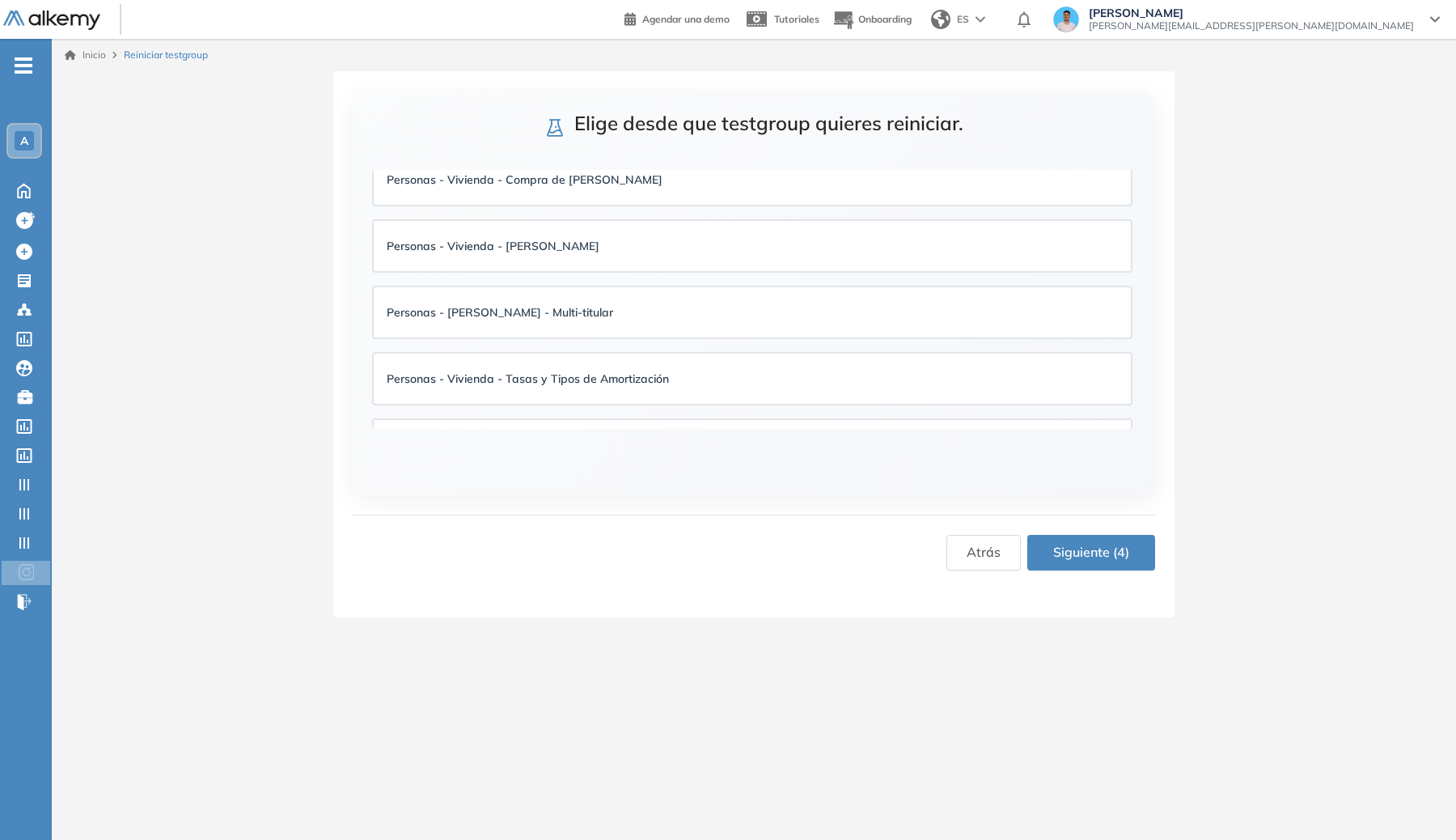
click at [862, 215] on li "Personas - Vivienda - [PERSON_NAME]" at bounding box center [751, 246] width 760 height 67
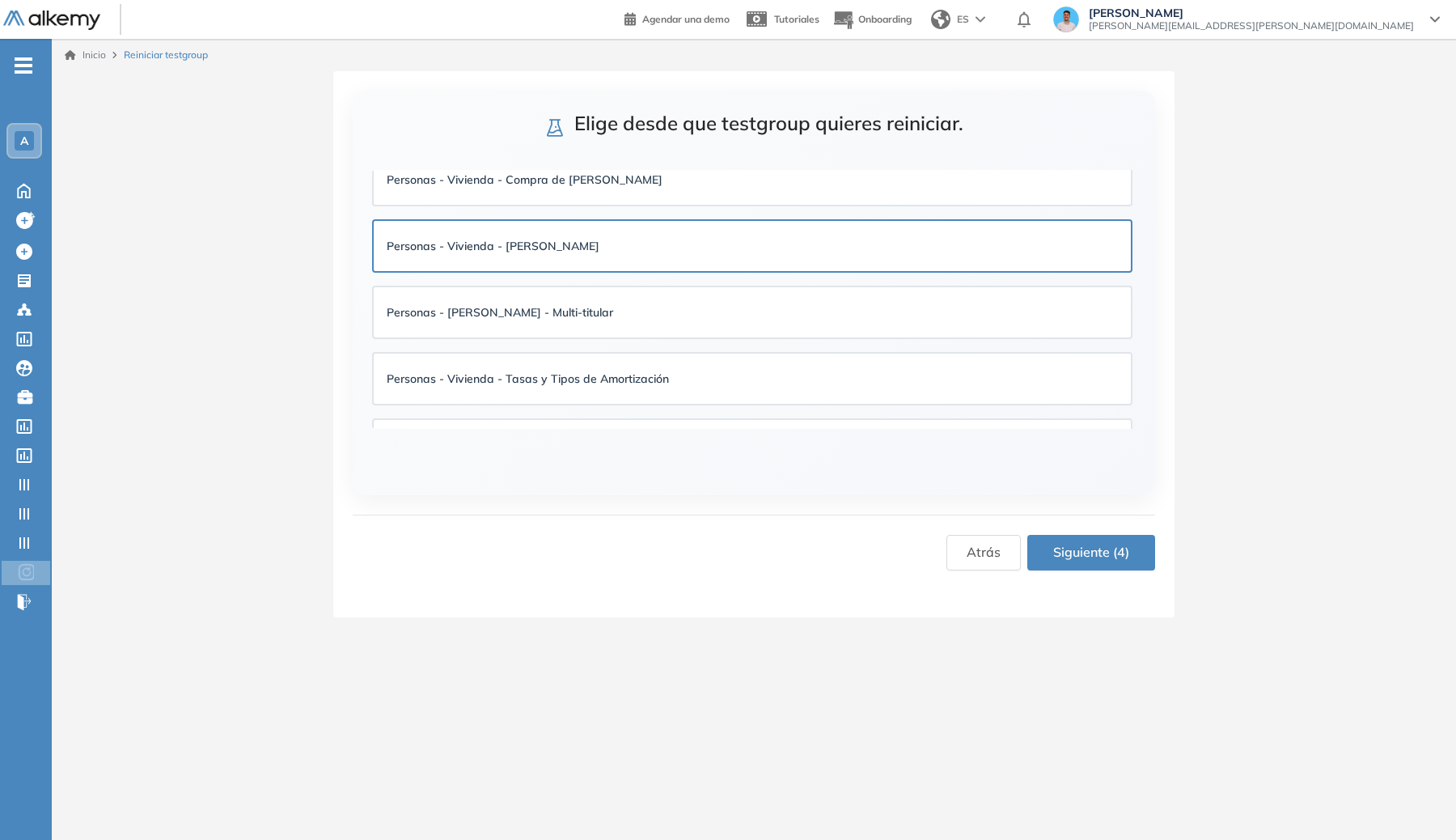
click at [862, 221] on div "Personas - Vivienda - [PERSON_NAME]" at bounding box center [752, 246] width 757 height 51
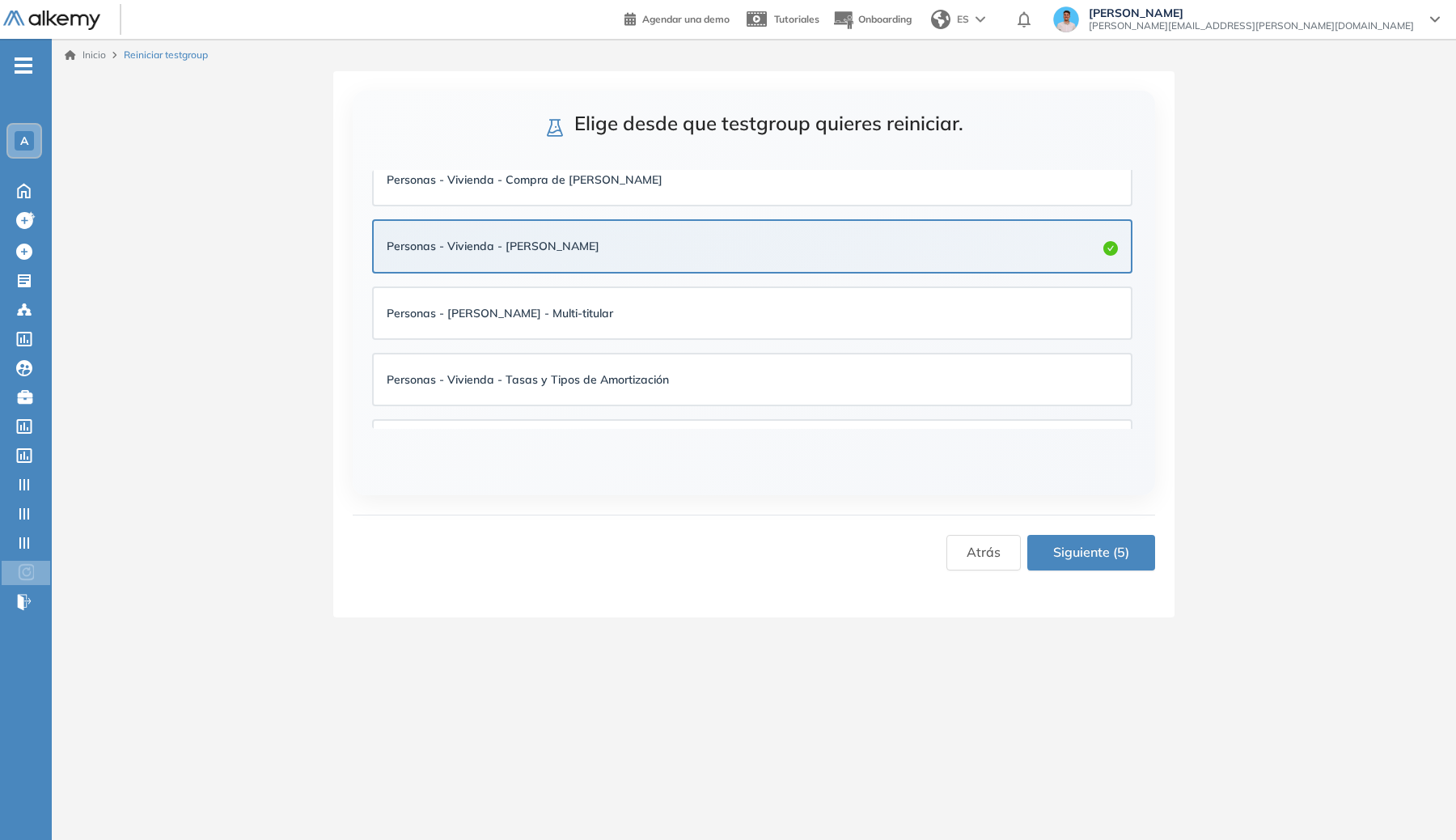
drag, startPoint x: 864, startPoint y: 189, endPoint x: 860, endPoint y: 208, distance: 19.4
click at [864, 188] on div "Personas - Vivienda - Compra de [PERSON_NAME]" at bounding box center [751, 179] width 731 height 24
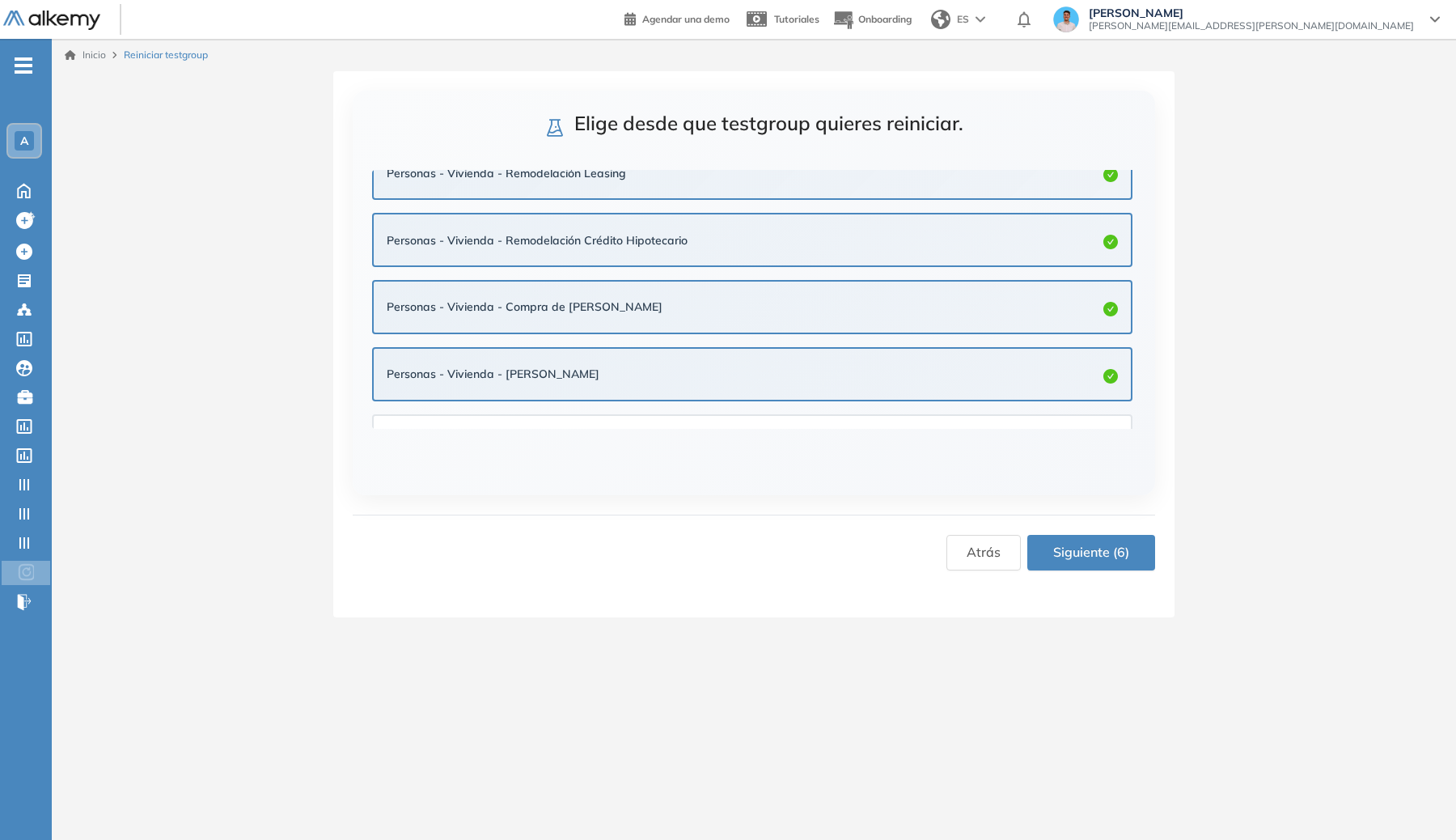
scroll to position [472, 0]
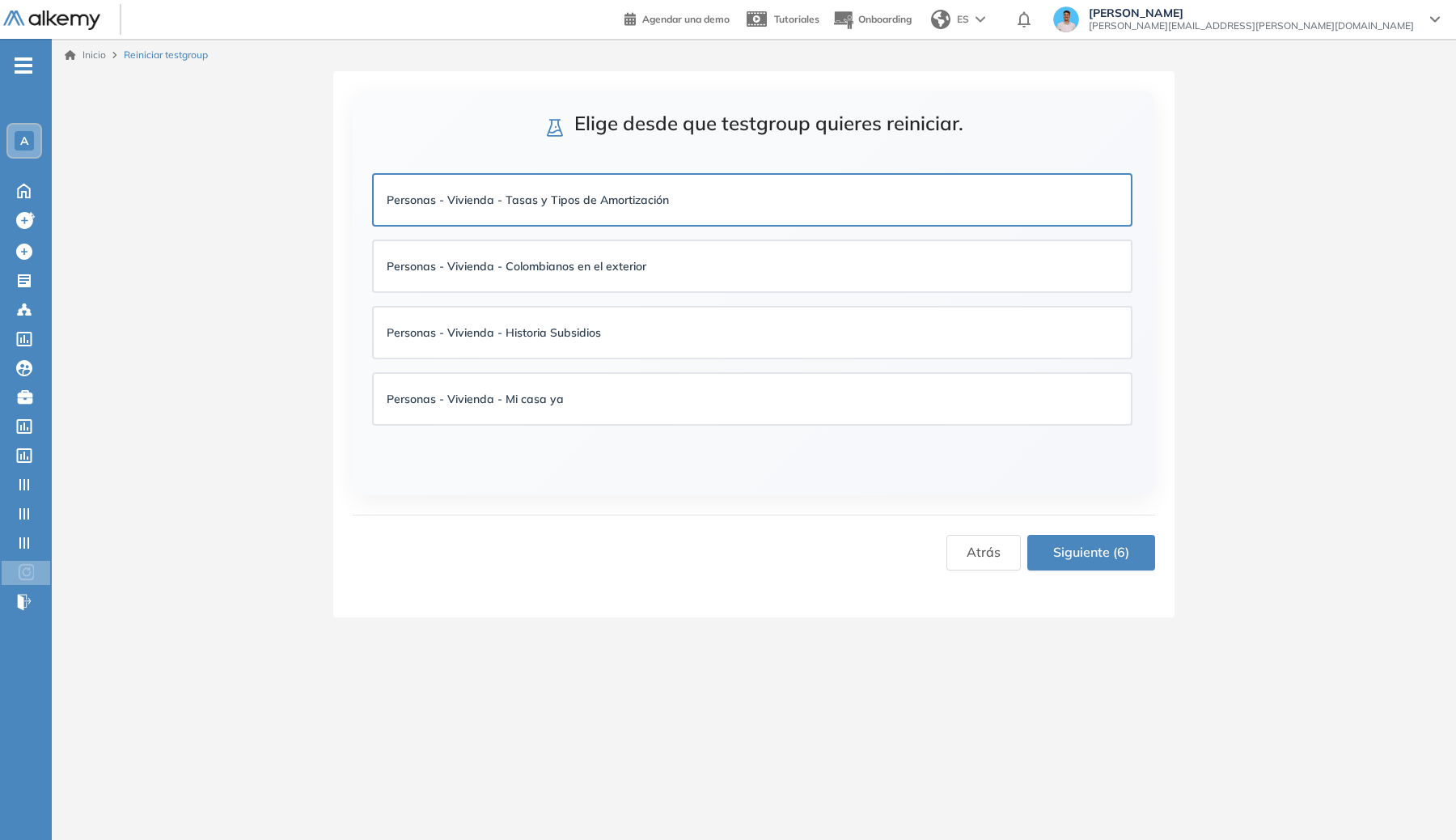
click at [861, 200] on div "Personas - Vivienda - Tasas y Tipos de Amortización" at bounding box center [751, 199] width 731 height 18
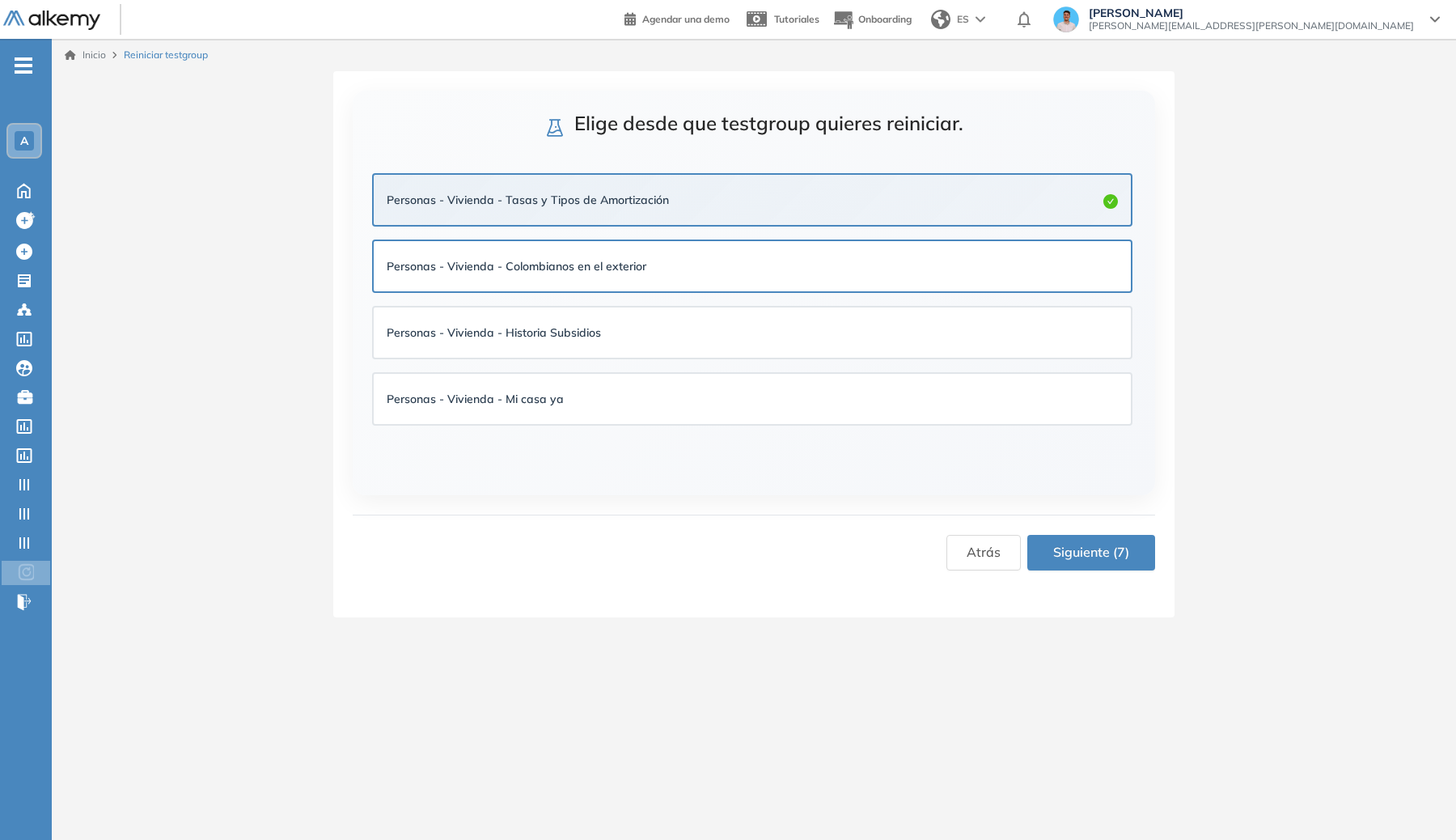
click at [867, 262] on div "Personas - Vivienda - Colombianos en el exterior" at bounding box center [751, 266] width 731 height 18
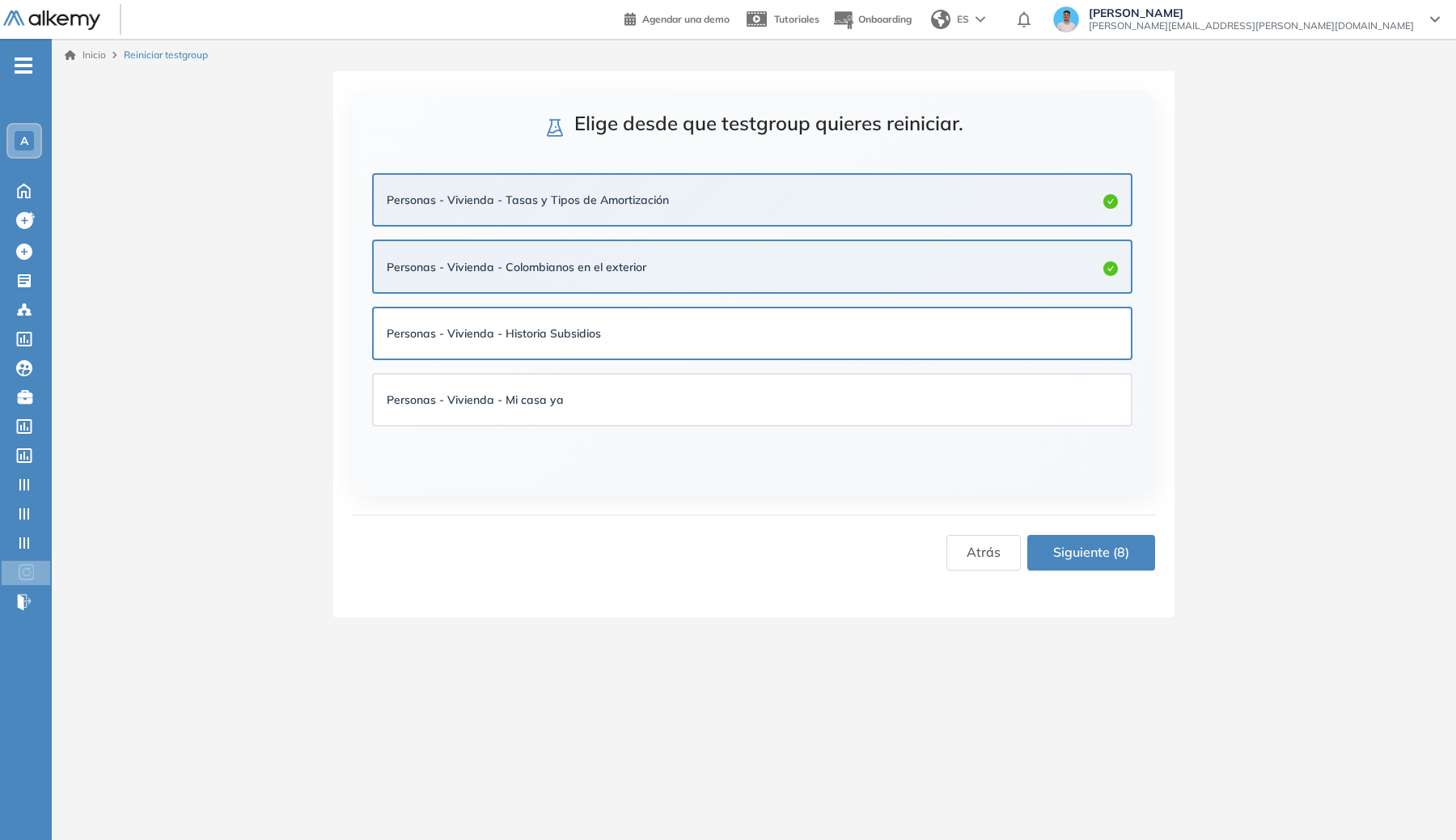
click at [871, 322] on div "Personas - Vivienda - Historia Subsidios" at bounding box center [751, 333] width 731 height 24
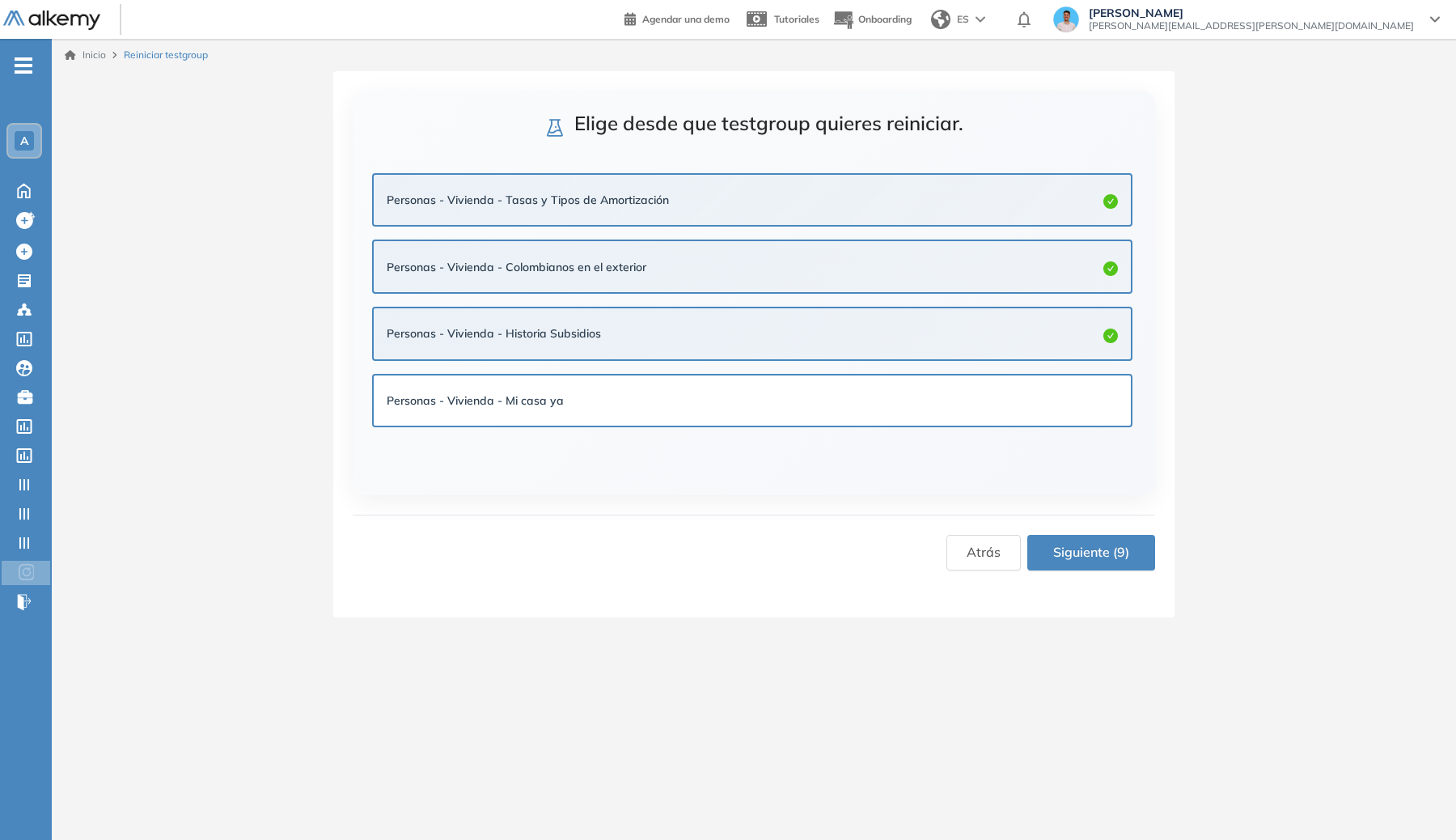
drag, startPoint x: 876, startPoint y: 404, endPoint x: 880, endPoint y: 379, distance: 25.3
click at [876, 403] on div "Personas - Vivienda - Mi casa ya" at bounding box center [751, 400] width 731 height 18
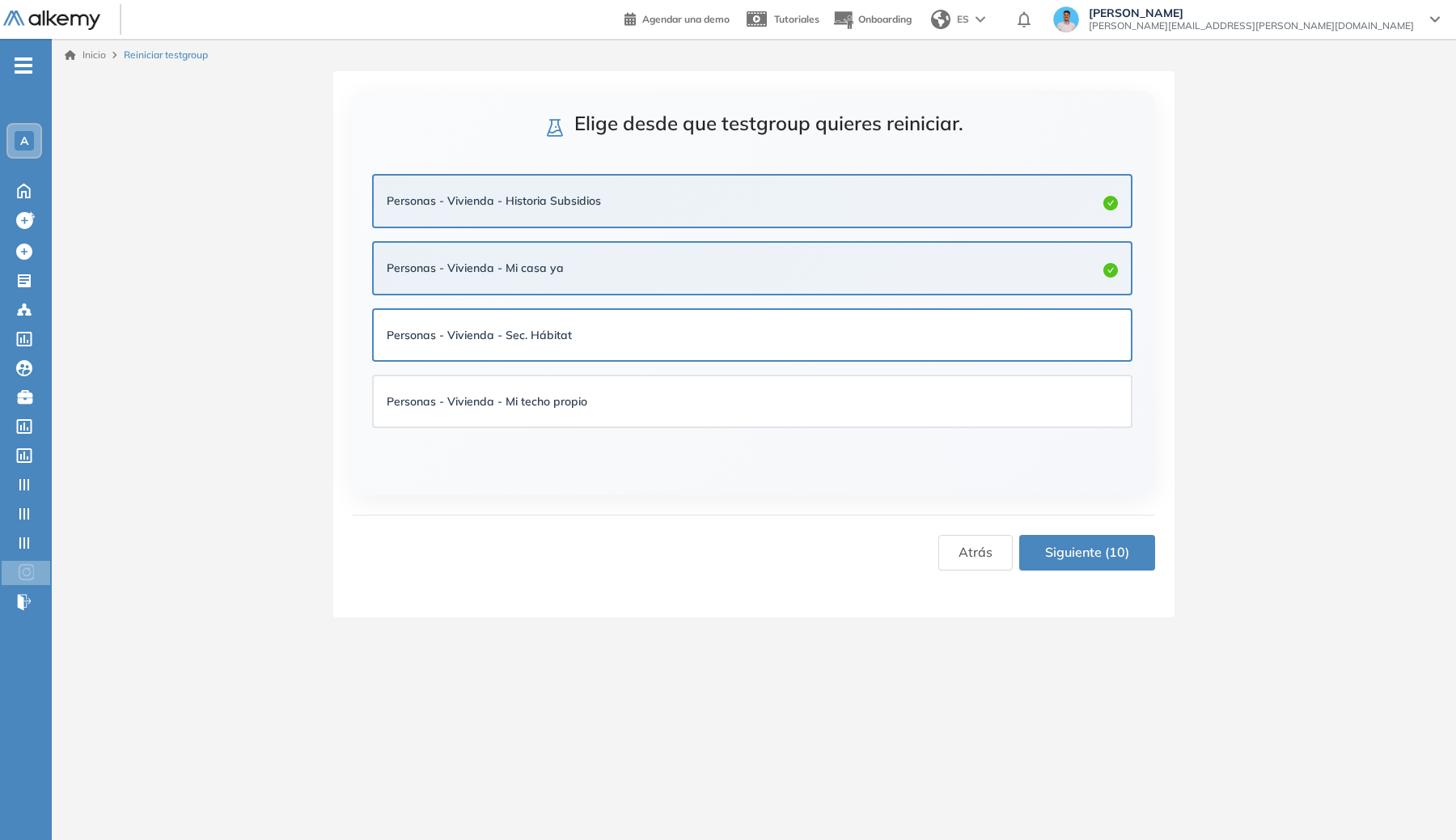
click at [882, 344] on div "Personas - Vivienda - Sec. Hábitat" at bounding box center [751, 334] width 731 height 24
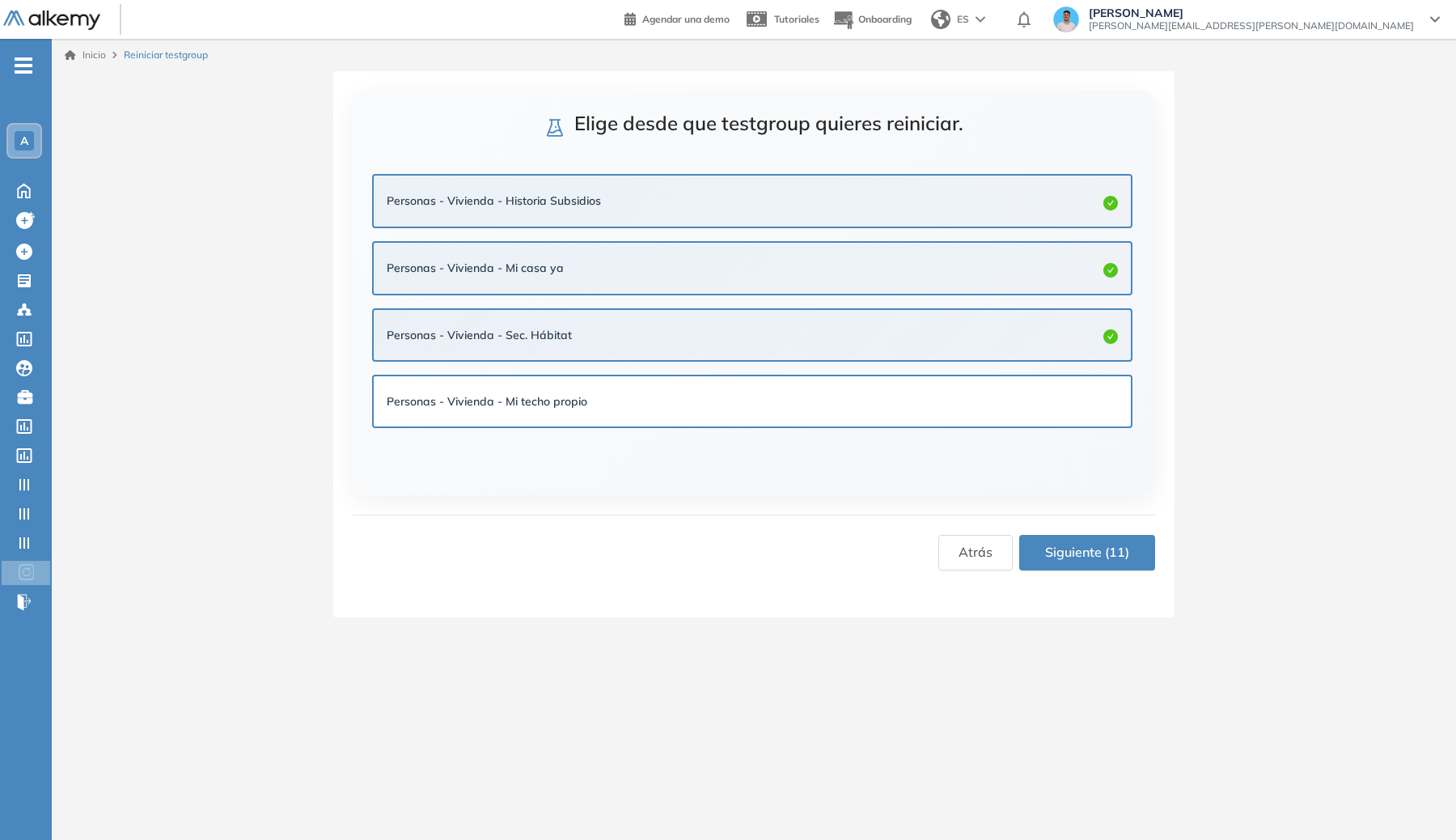
click at [872, 381] on div "Personas - Vivienda - Mi techo propio" at bounding box center [752, 400] width 757 height 51
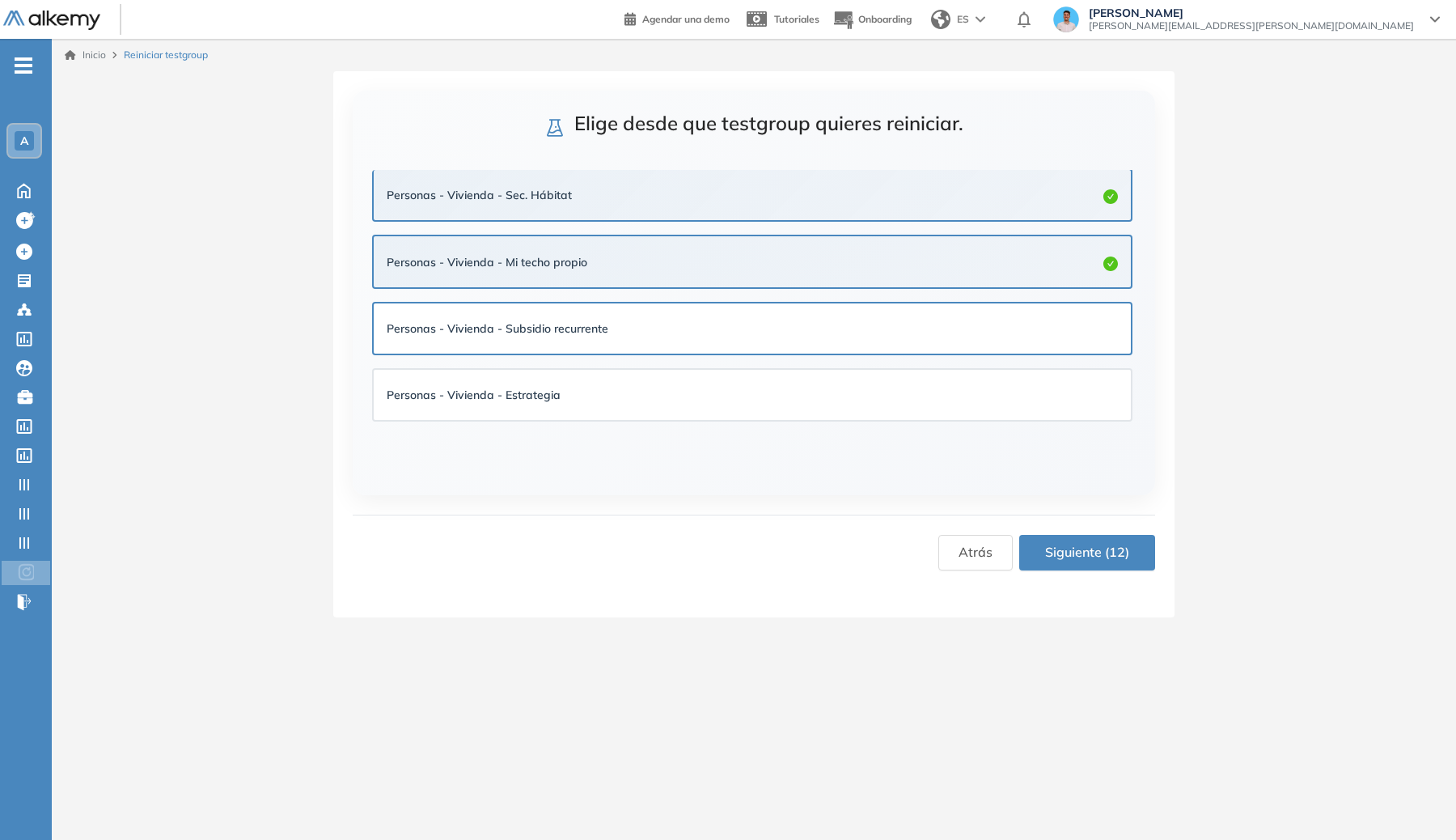
scroll to position [753, 0]
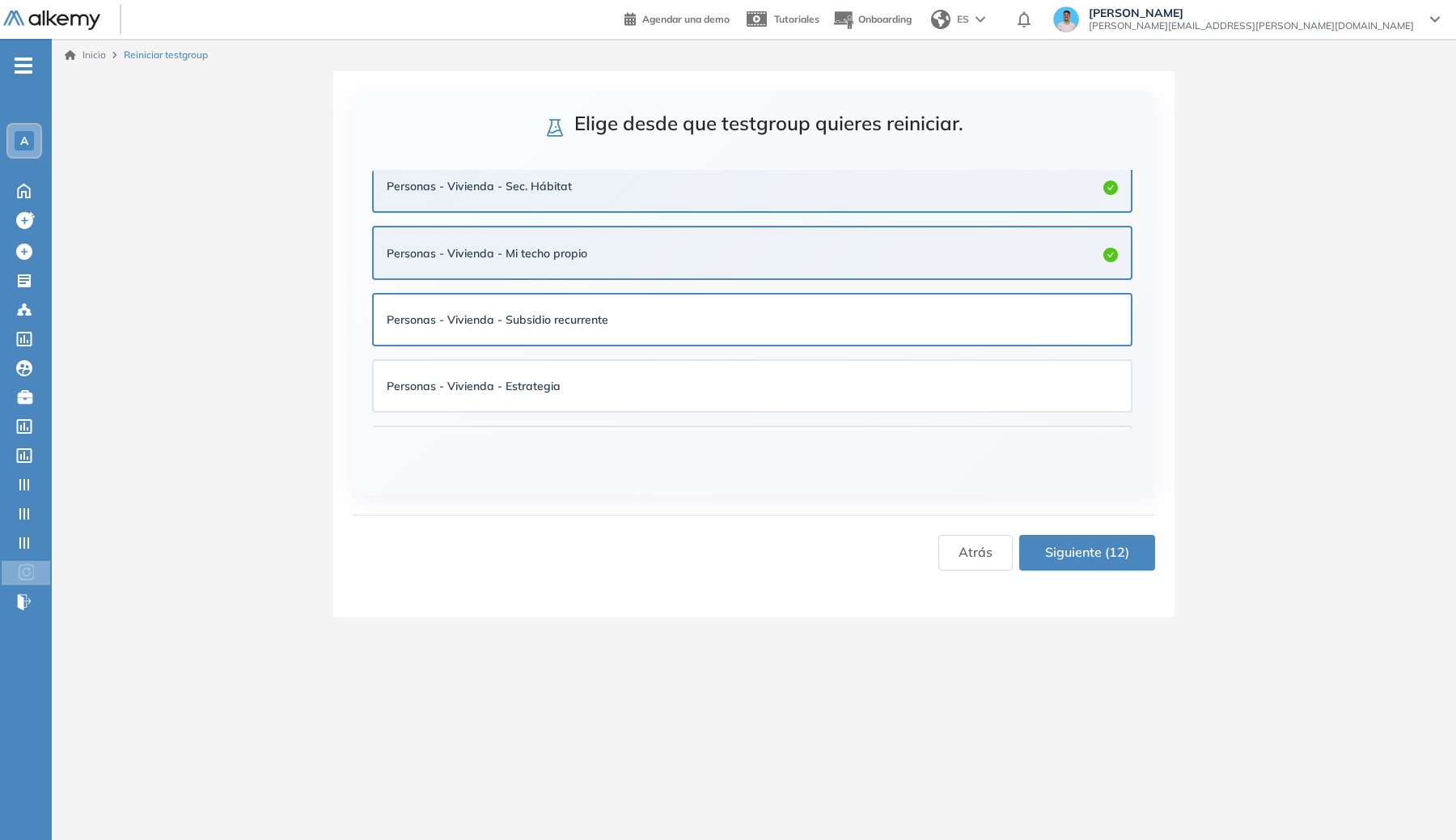
click at [833, 320] on div "Personas - Vivienda - Subsidio recurrente" at bounding box center [751, 319] width 731 height 18
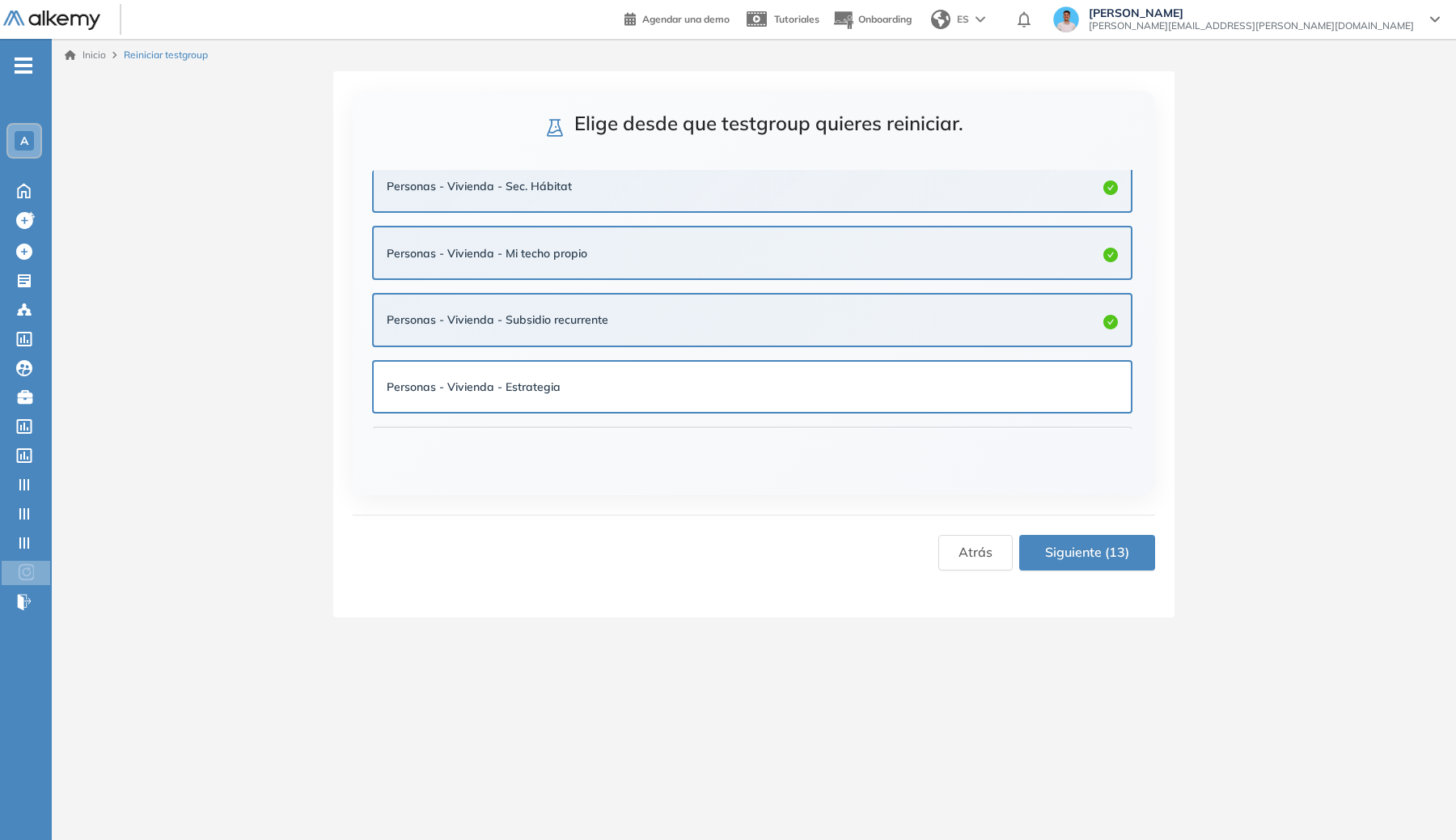
click at [829, 371] on div "Personas - Vivienda - Estrategia" at bounding box center [752, 386] width 757 height 51
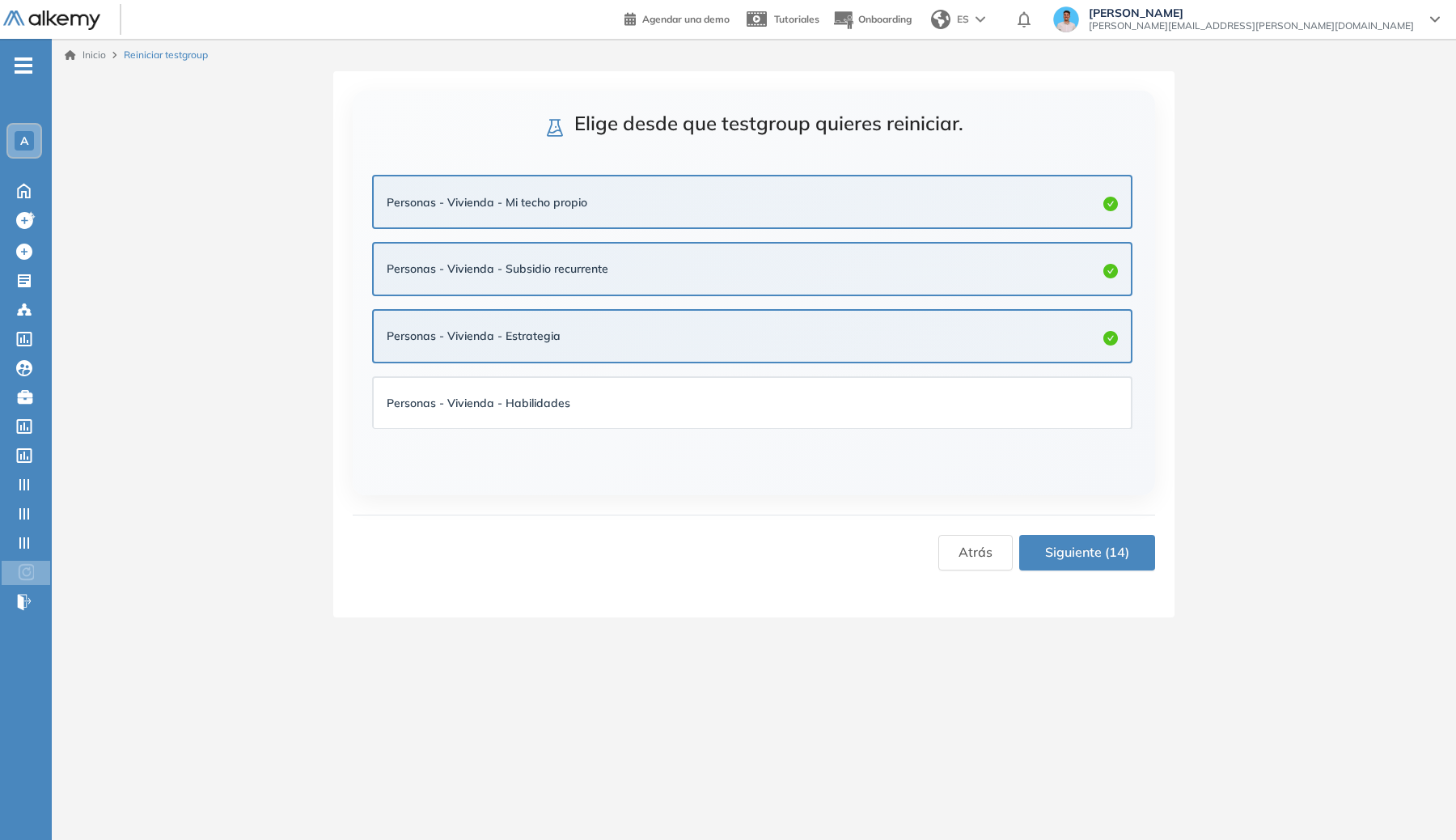
scroll to position [810, 0]
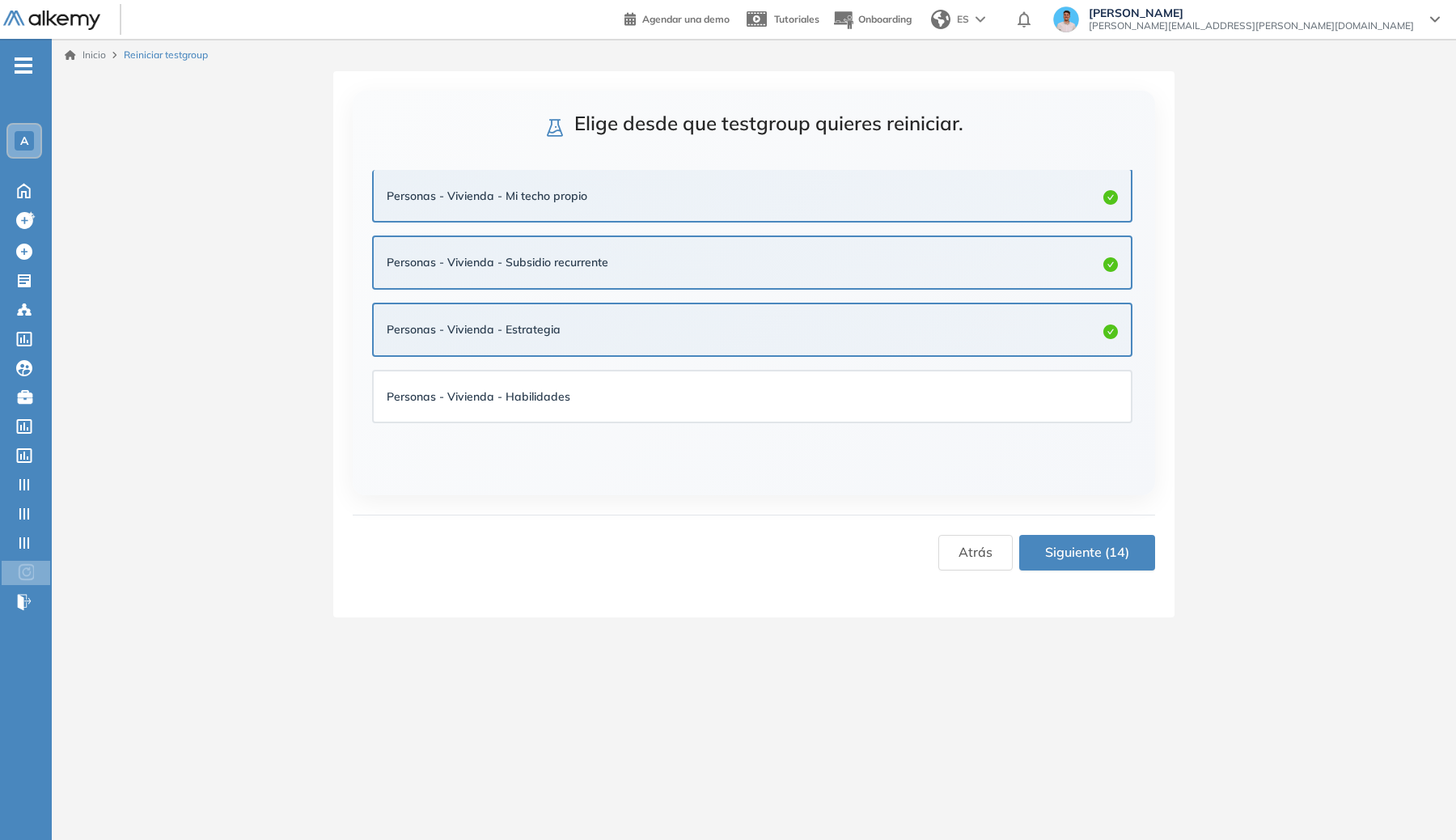
click at [836, 365] on li "Personas - Vivienda - Habilidades" at bounding box center [751, 397] width 760 height 67
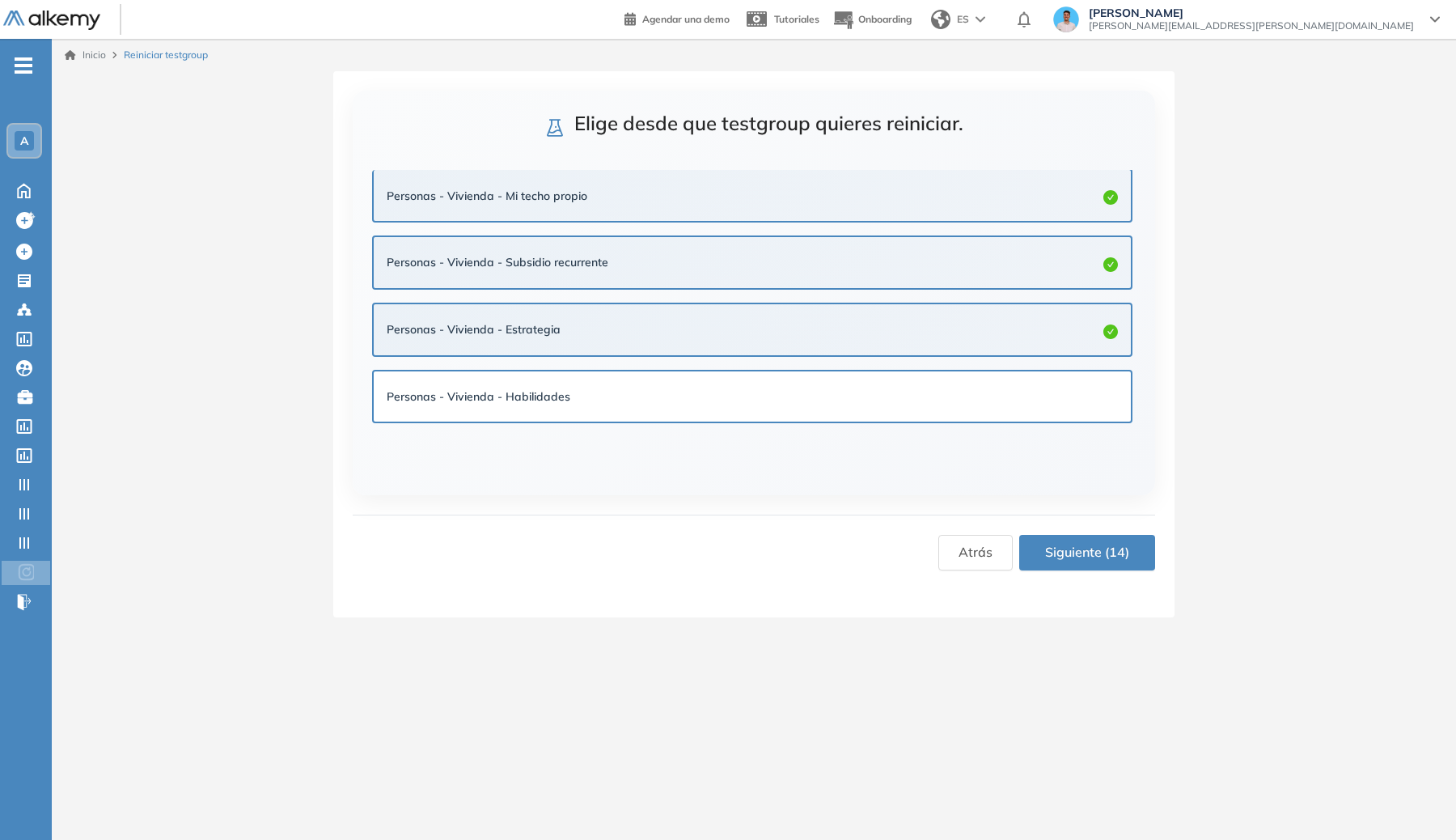
click at [834, 382] on div "Personas - Vivienda - Habilidades" at bounding box center [752, 396] width 757 height 51
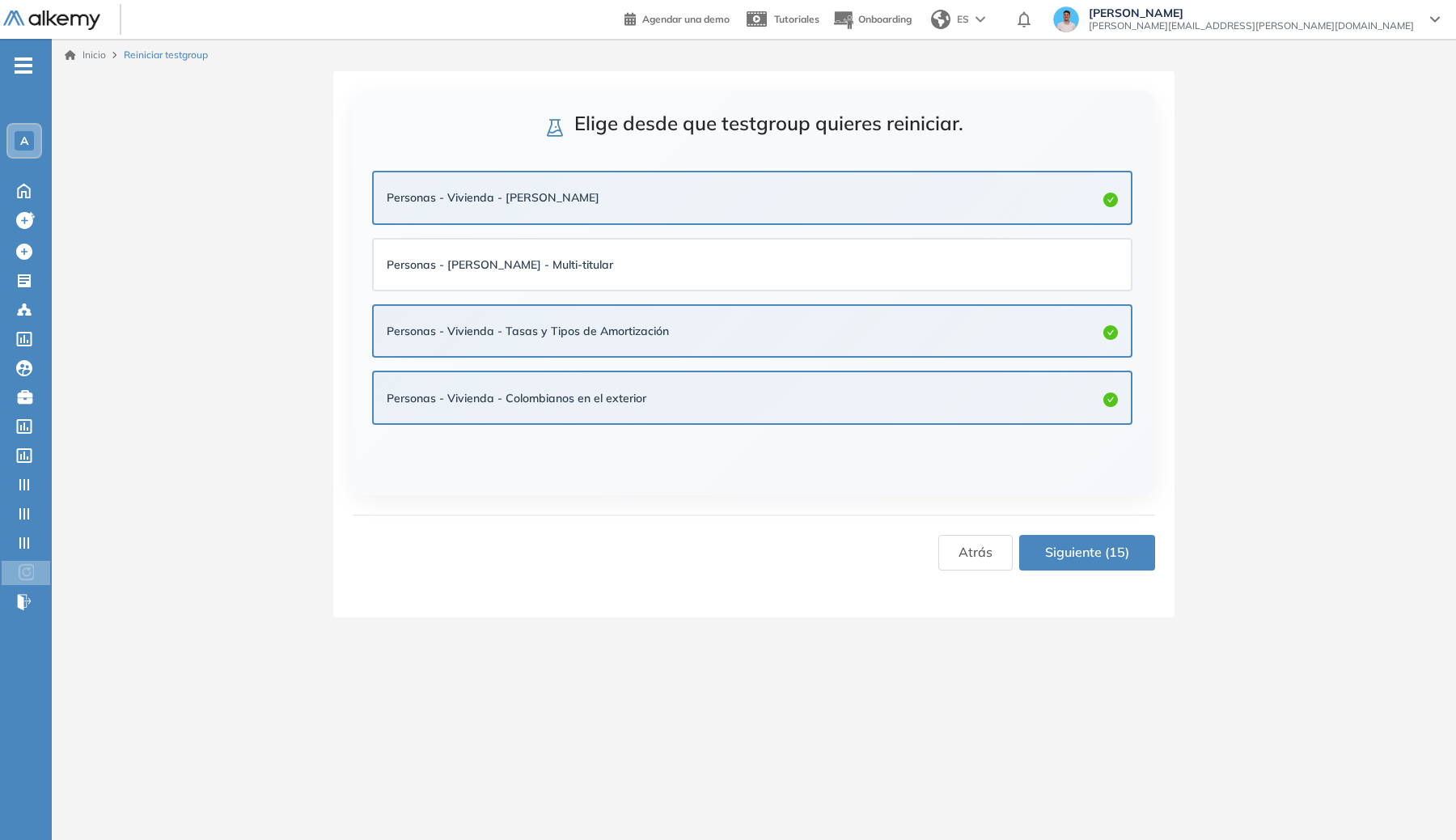
scroll to position [811, 0]
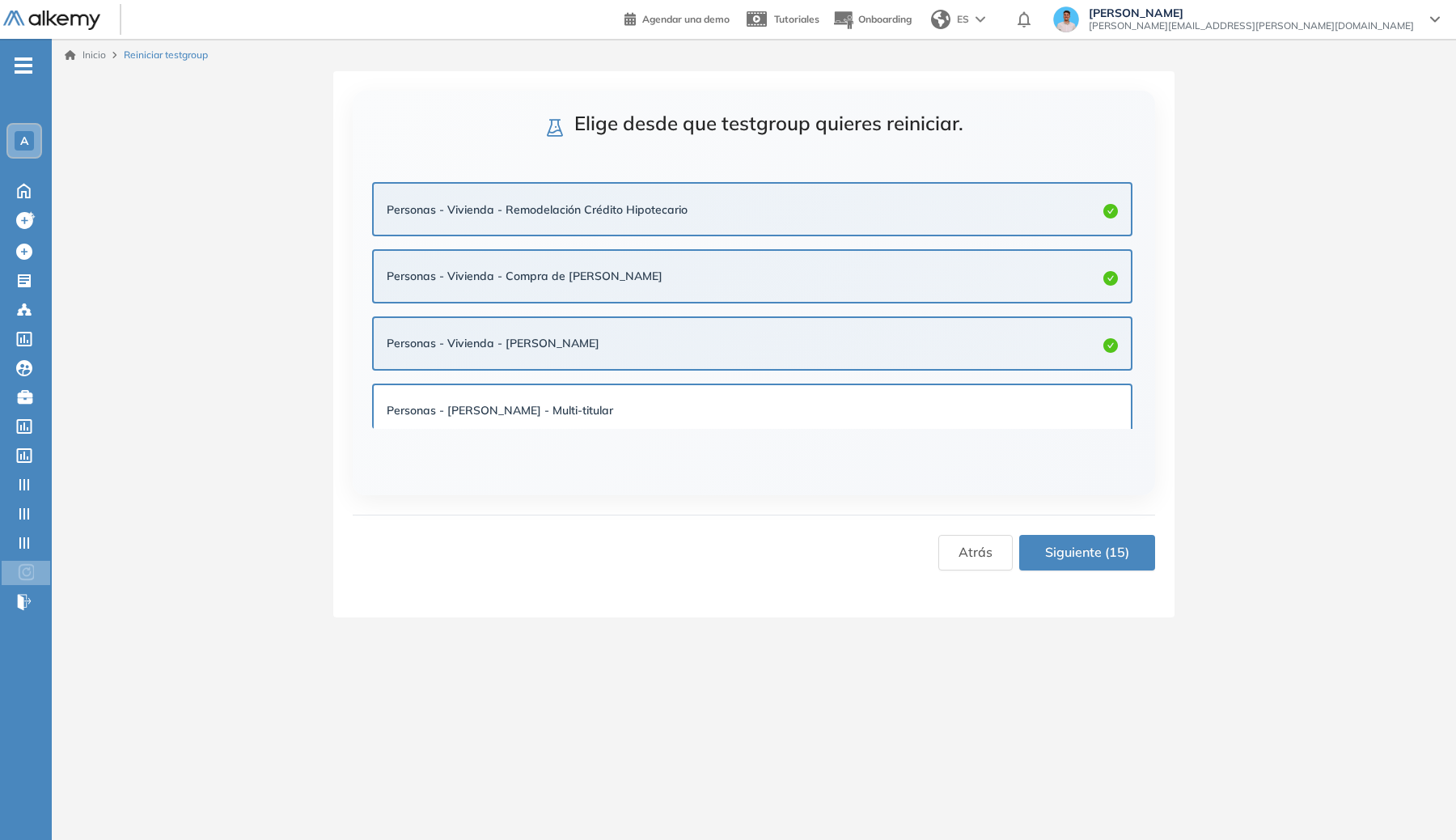
click at [901, 390] on div "Personas - [PERSON_NAME] - Multi-titular" at bounding box center [752, 410] width 757 height 51
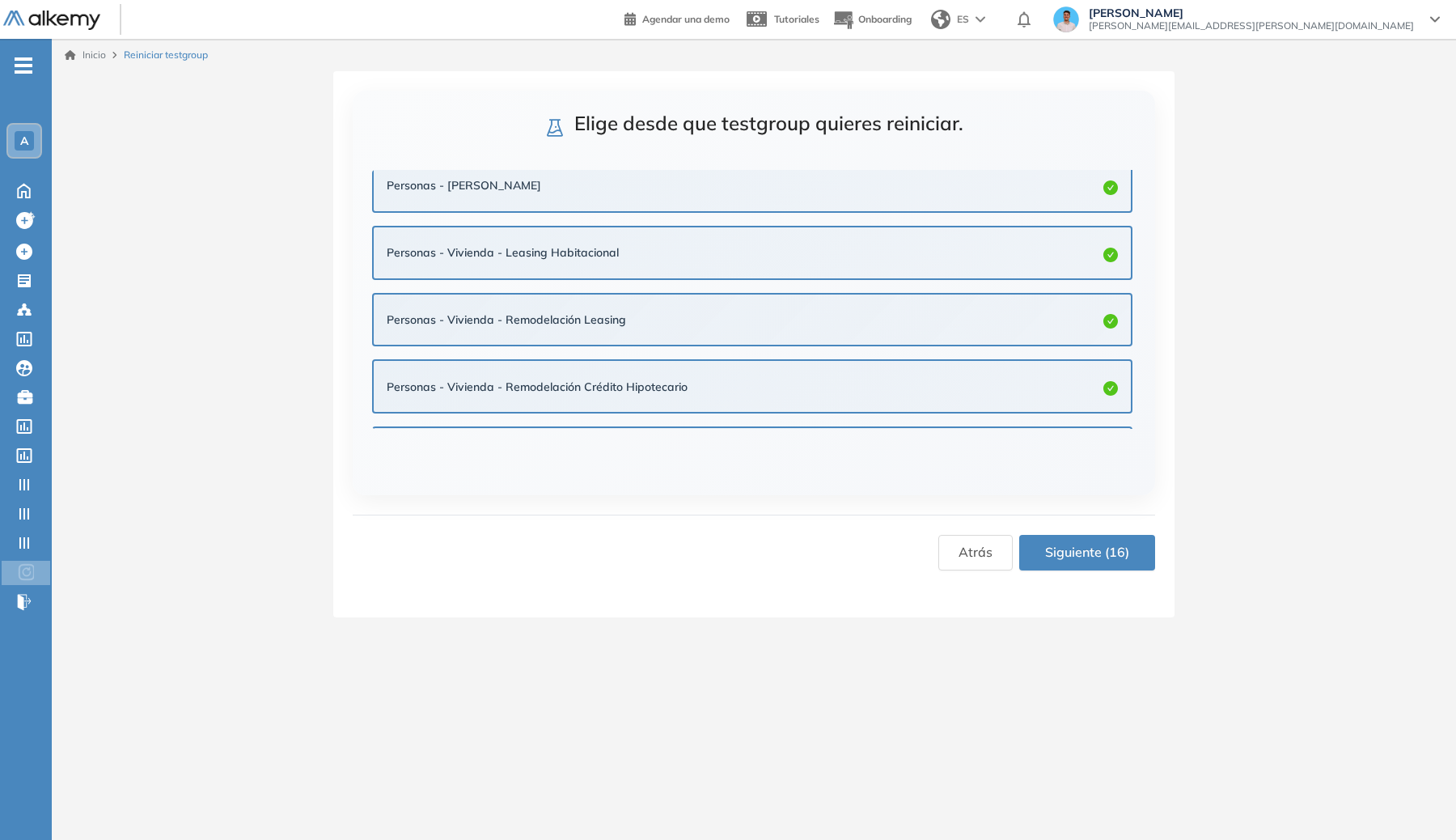
scroll to position [0, 0]
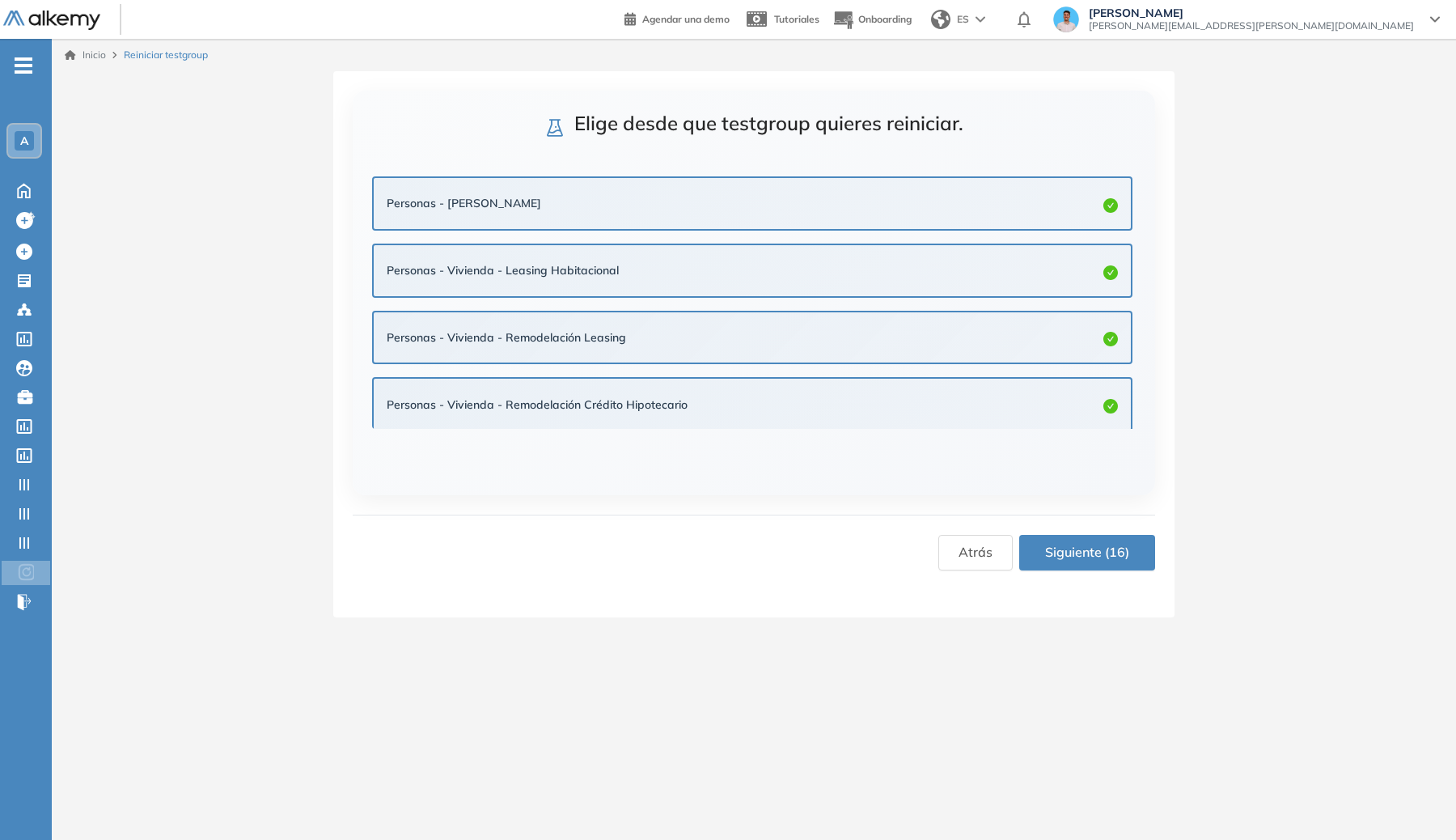
click at [937, 547] on span "Siguiente (16)" at bounding box center [1087, 551] width 84 height 20
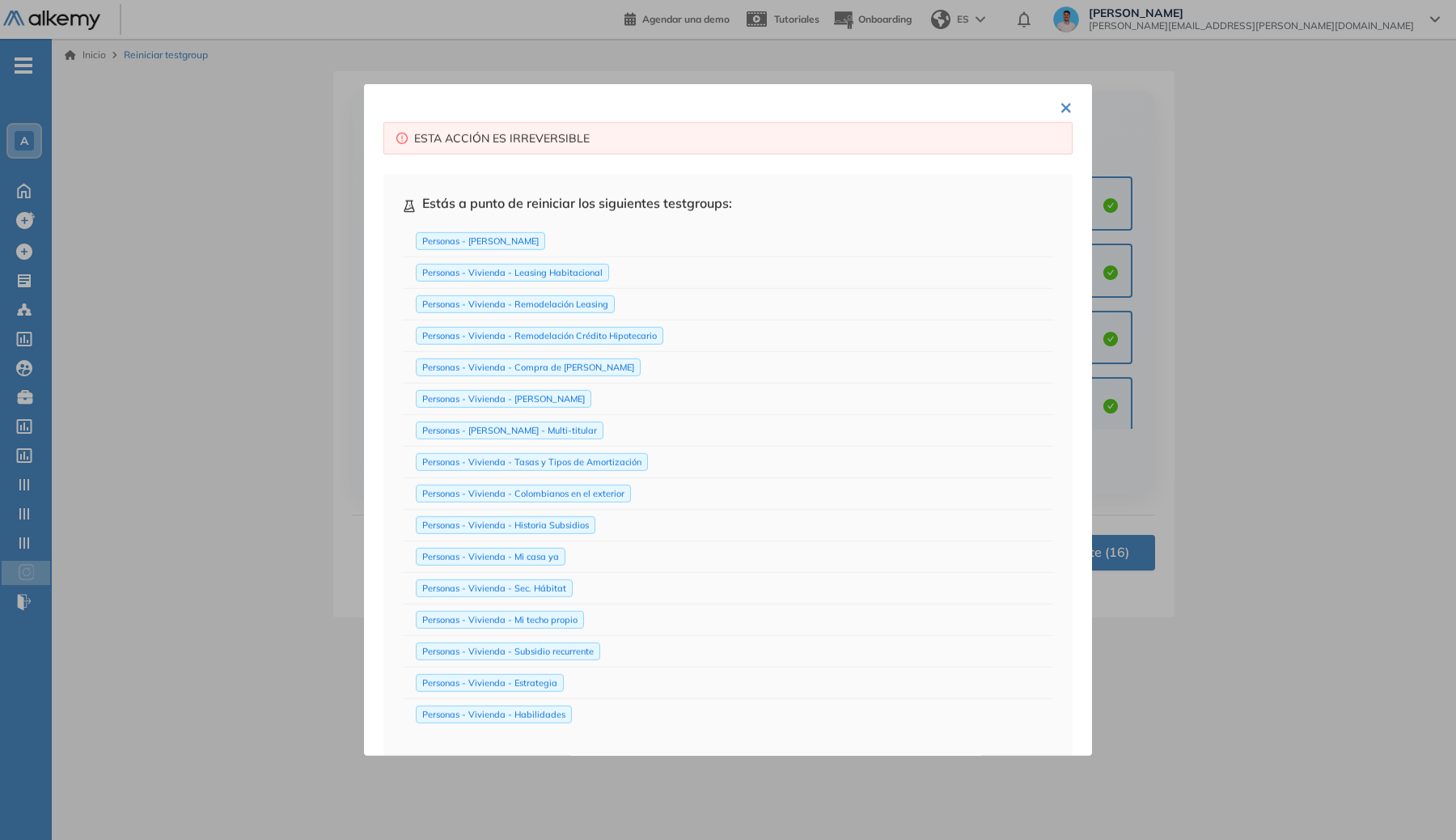
scroll to position [215, 0]
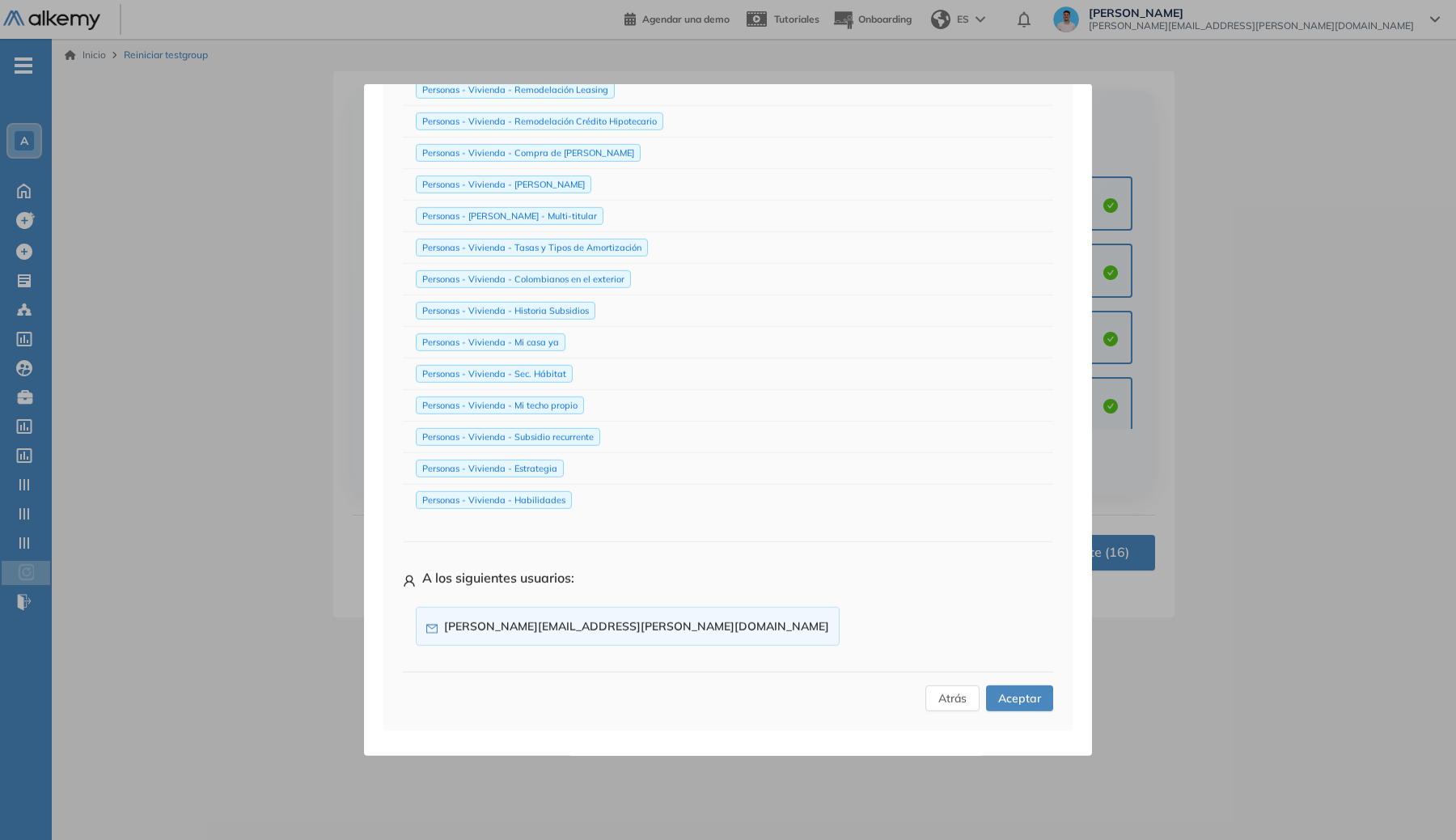
click at [937, 694] on span "Aceptar" at bounding box center [1019, 698] width 43 height 18
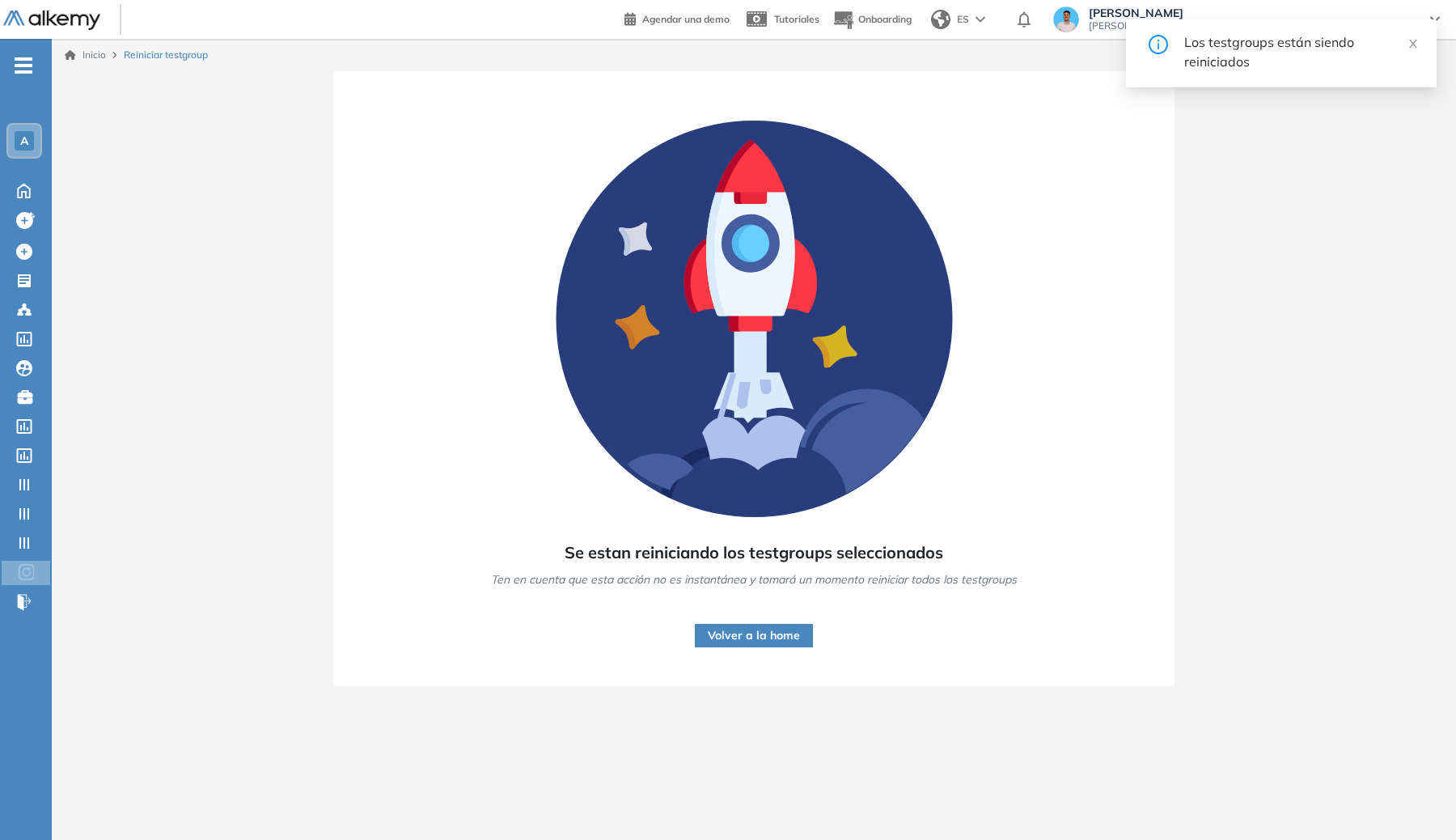
click at [765, 636] on button "Volver a la home" at bounding box center [754, 635] width 118 height 24
